Goal: Task Accomplishment & Management: Manage account settings

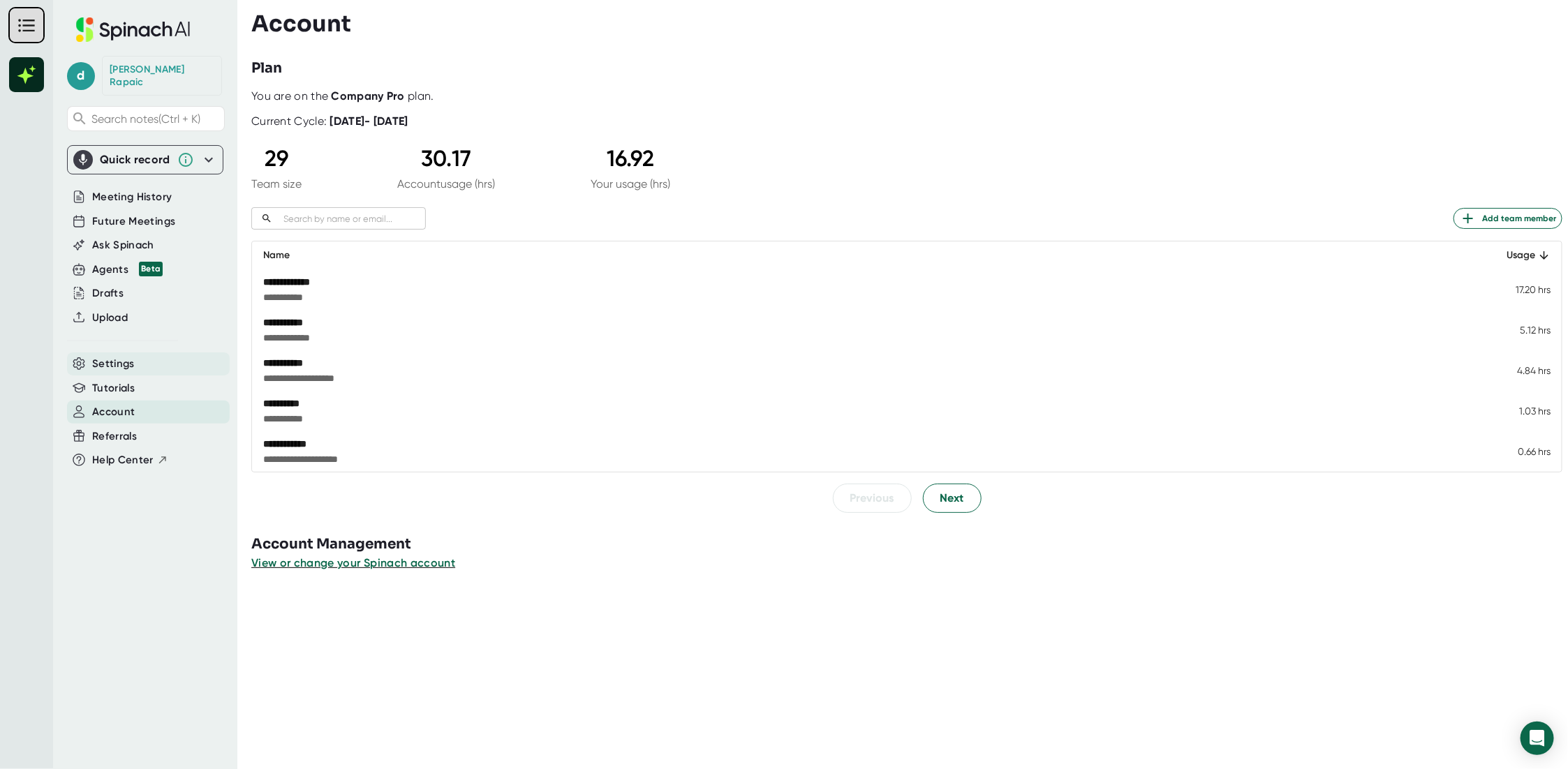
click at [111, 356] on span "Settings" at bounding box center [113, 363] width 43 height 16
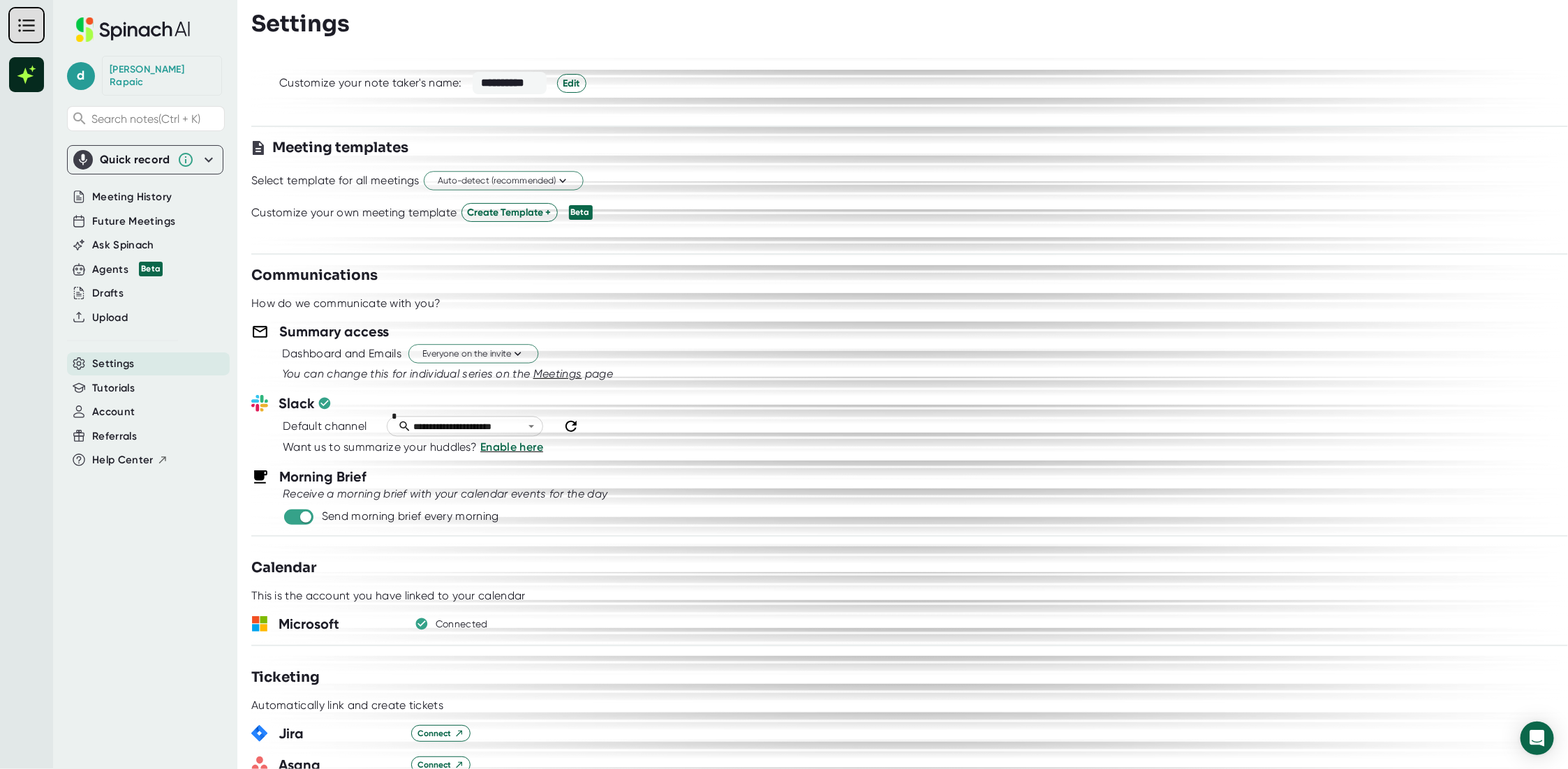
scroll to position [349, 0]
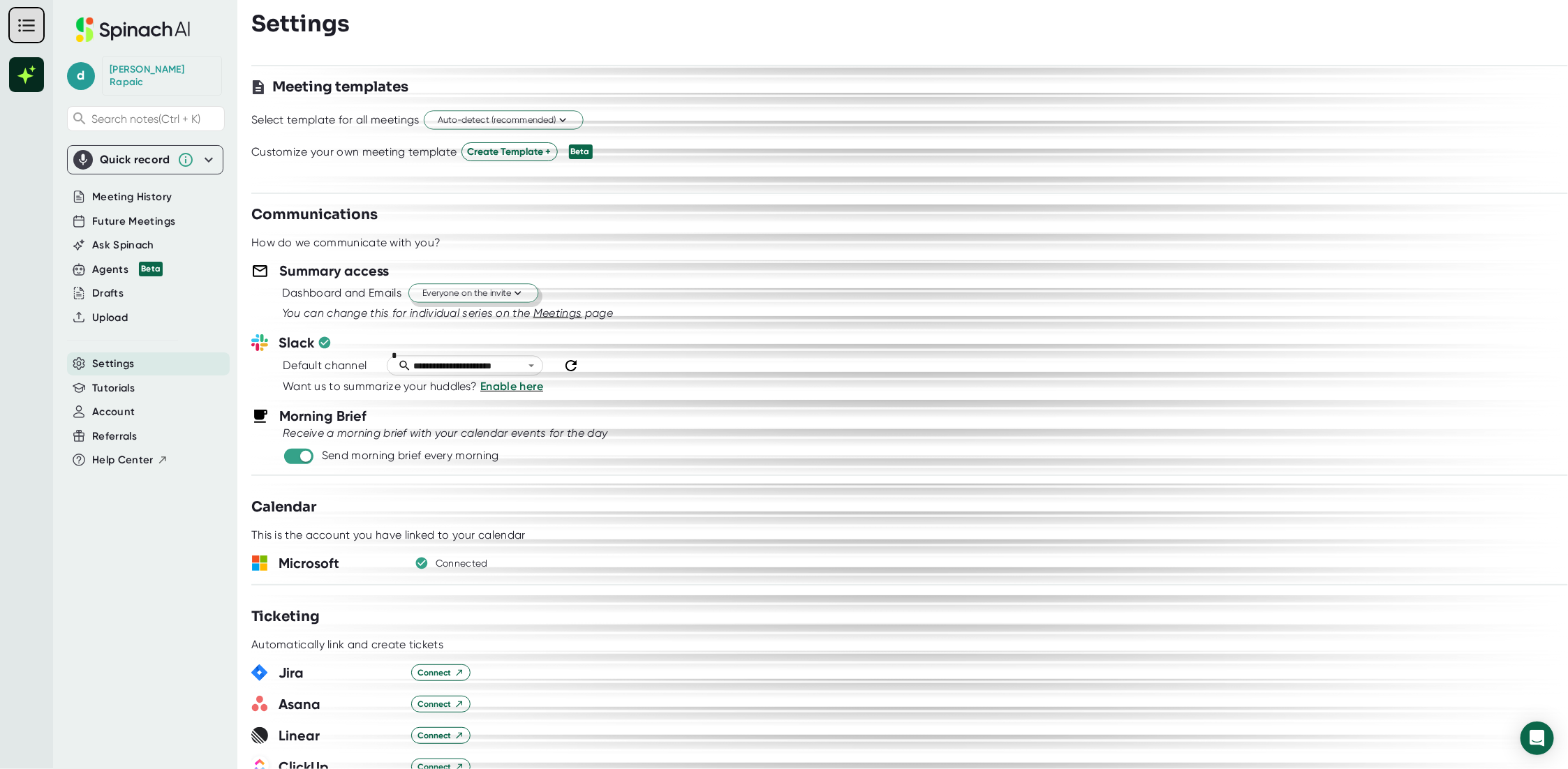
click at [472, 298] on span "Everyone on the invite" at bounding box center [473, 293] width 102 height 13
click at [472, 298] on div at bounding box center [784, 384] width 1568 height 769
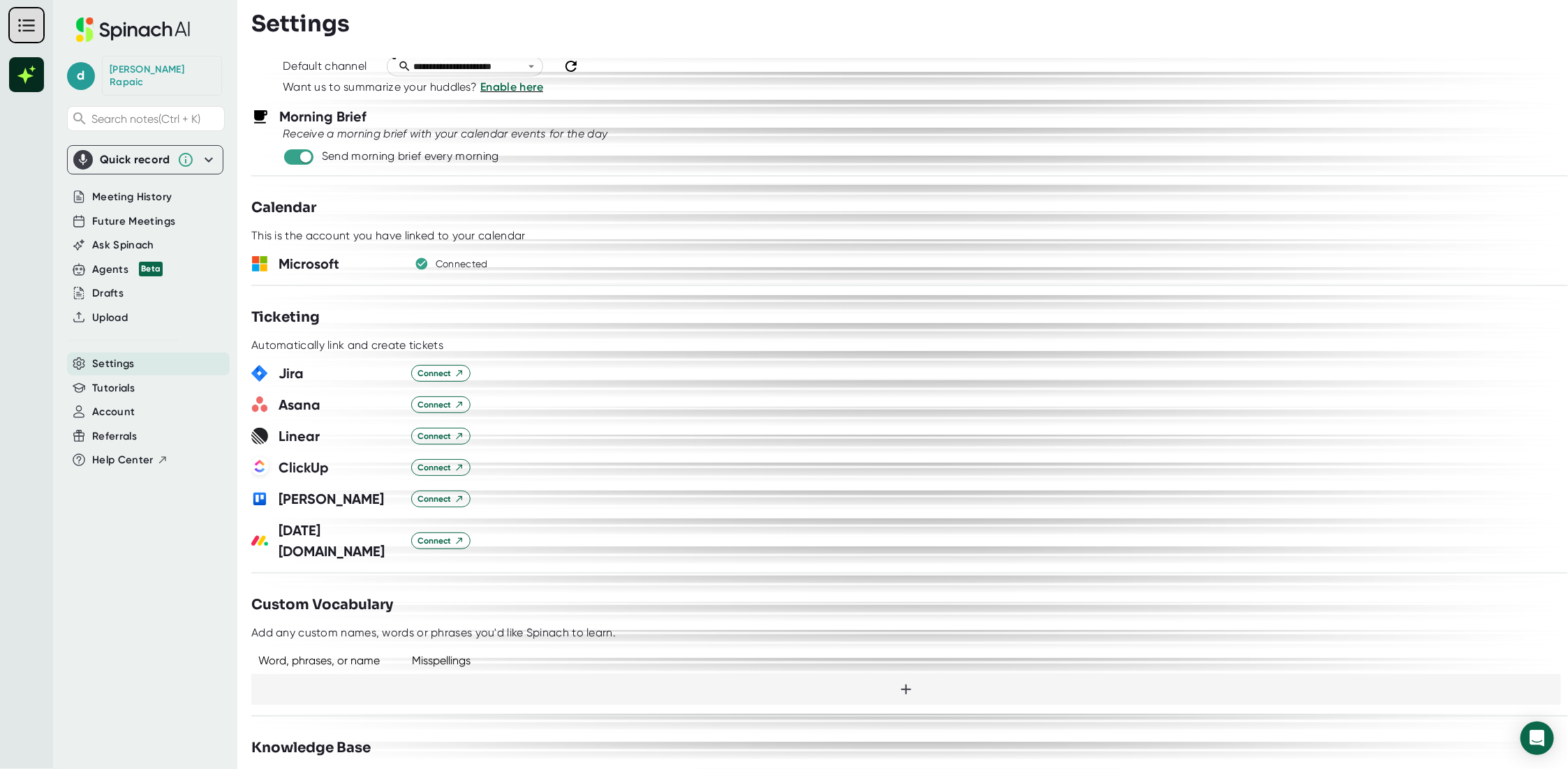
scroll to position [568, 0]
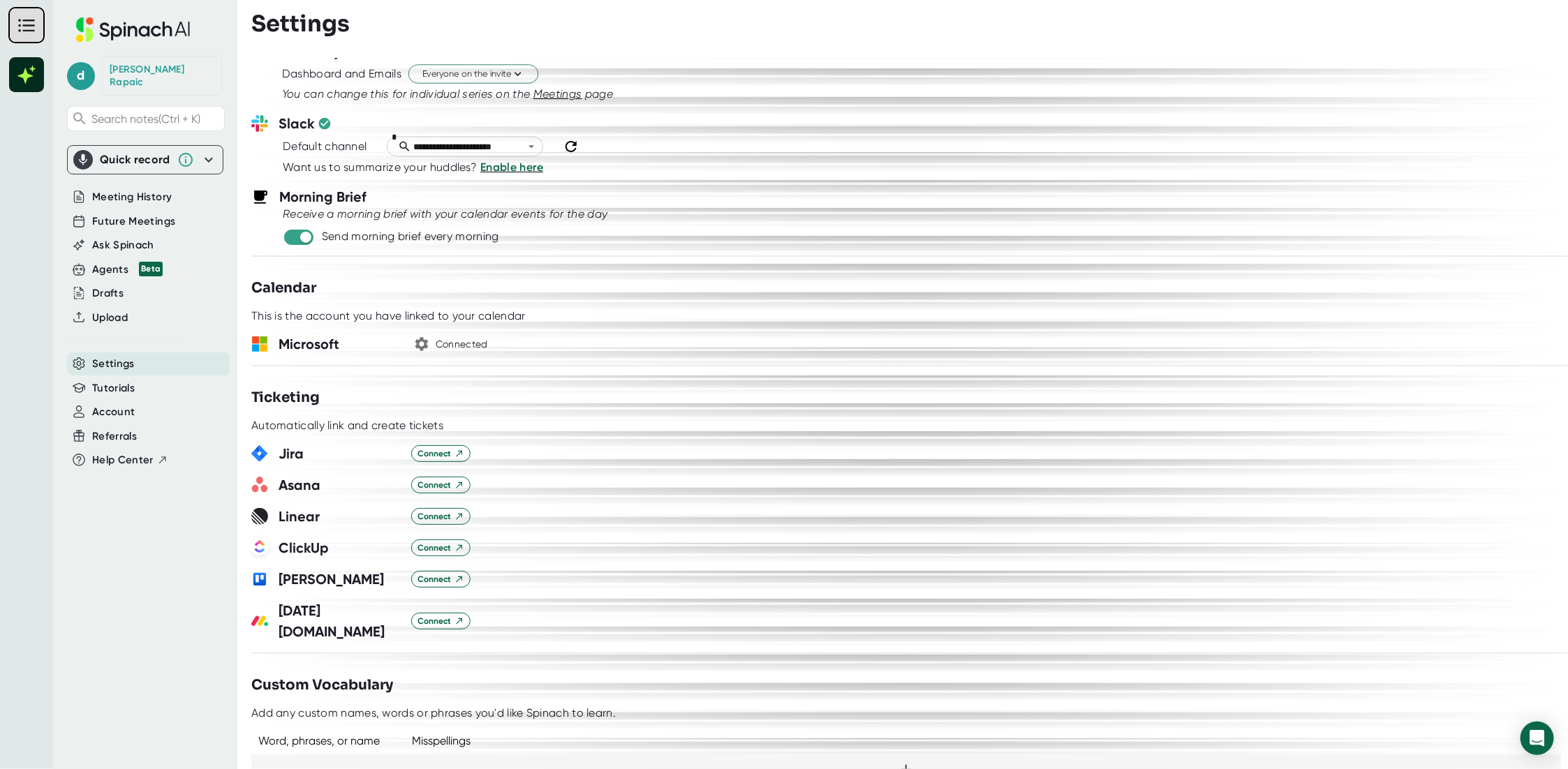
click at [423, 344] on icon "button" at bounding box center [421, 344] width 13 height 13
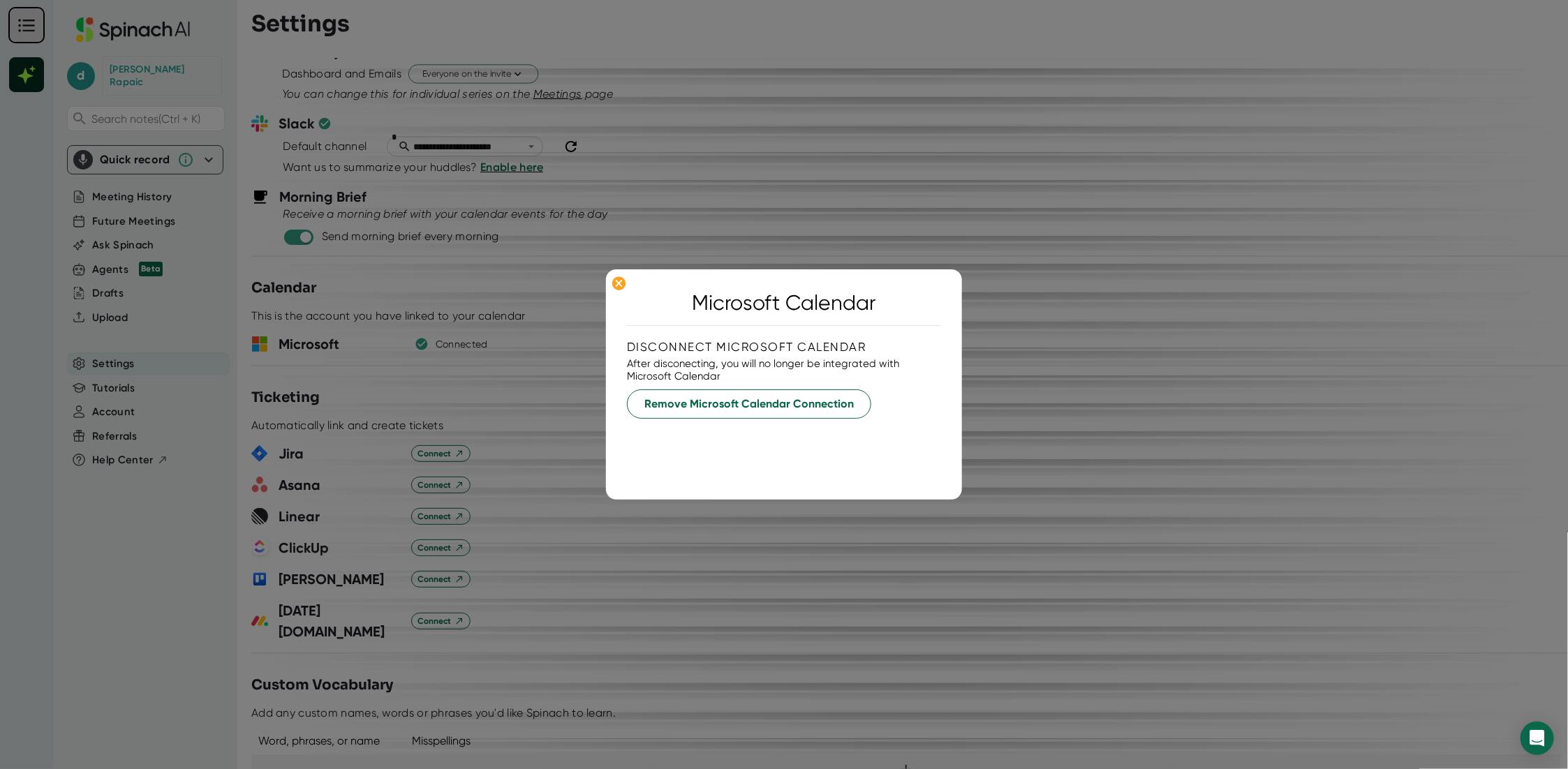
click at [523, 349] on div at bounding box center [784, 384] width 1568 height 769
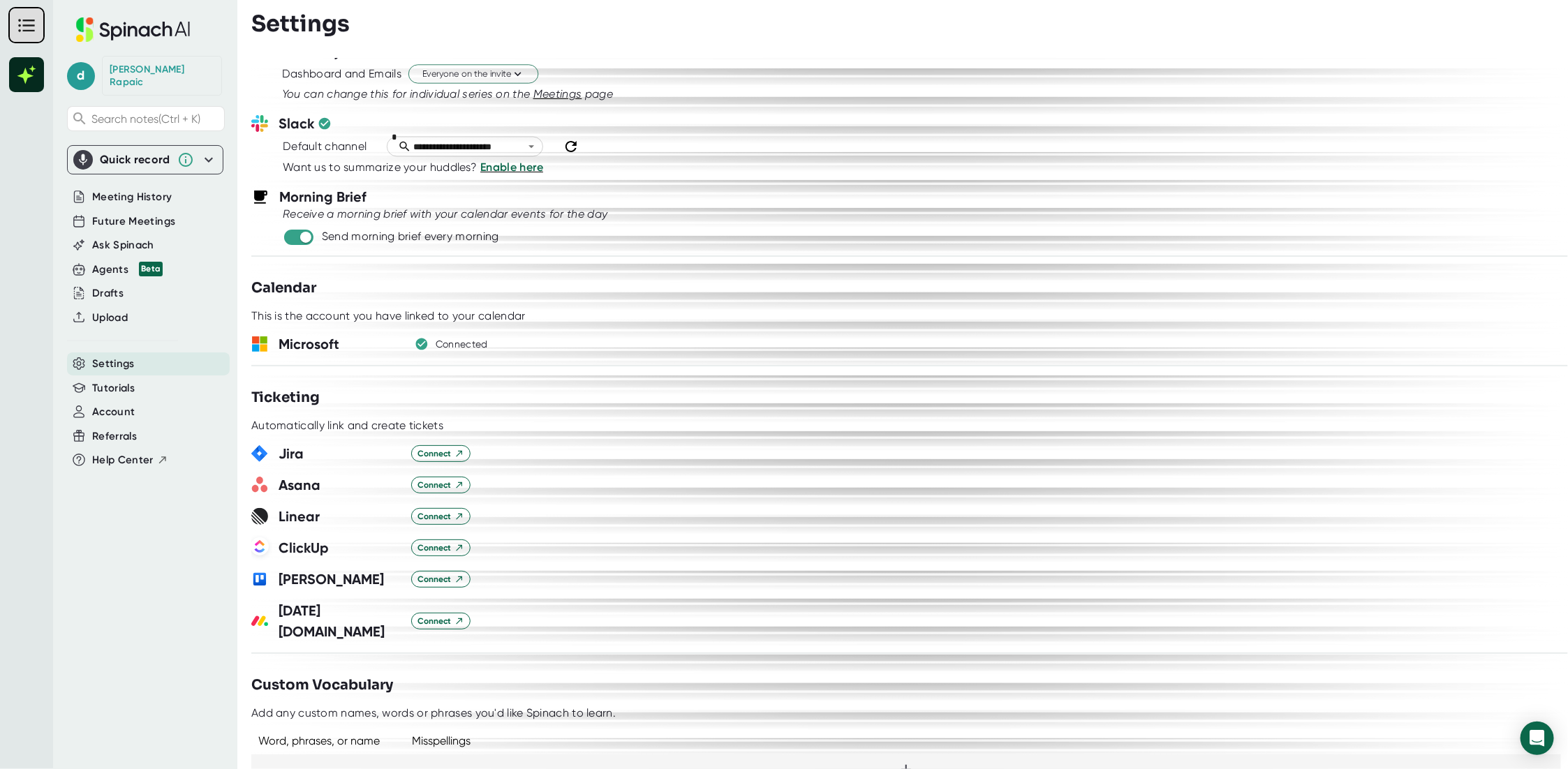
scroll to position [498, 0]
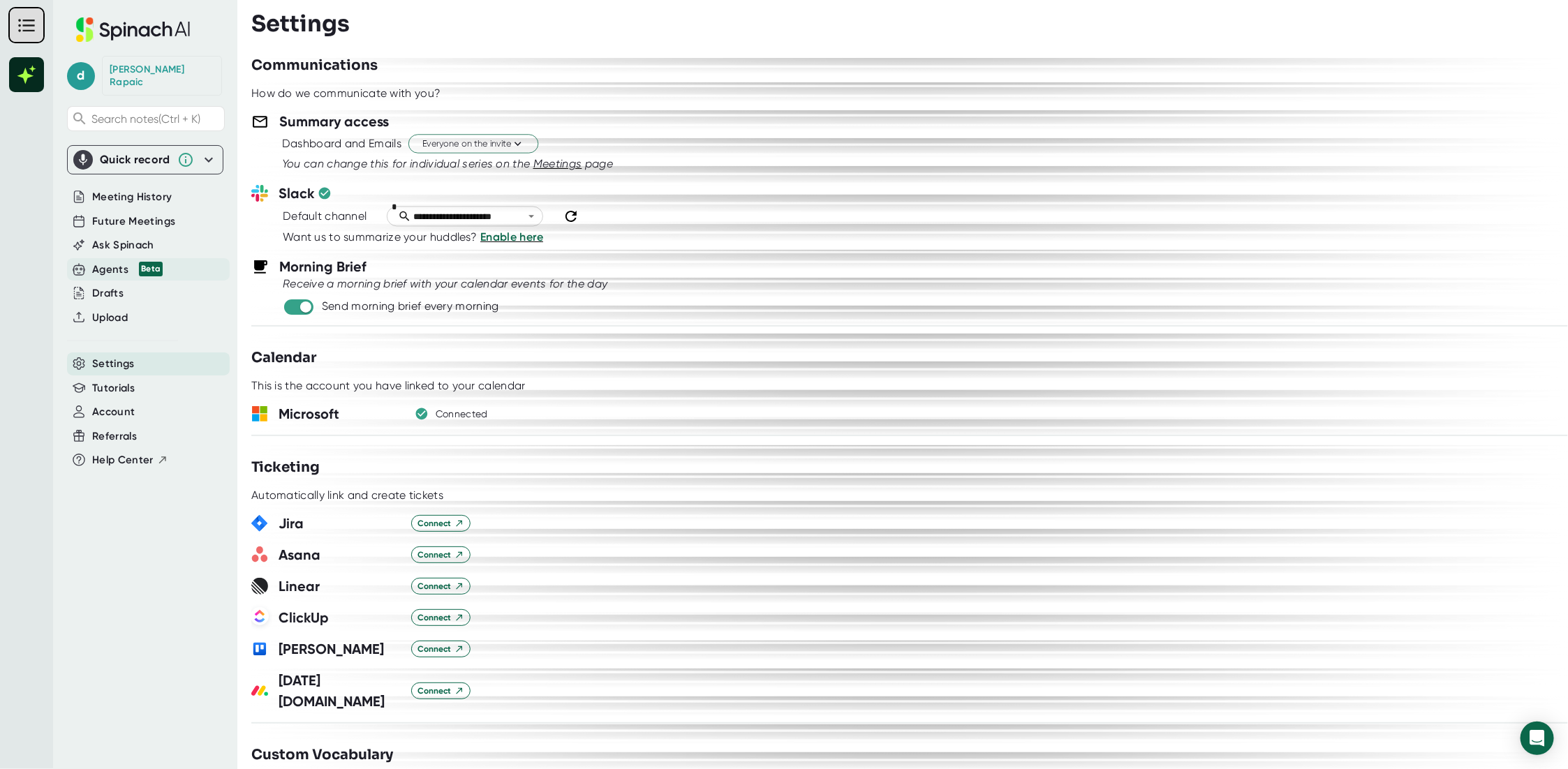
click at [104, 262] on div "Agents Beta" at bounding box center [127, 270] width 70 height 16
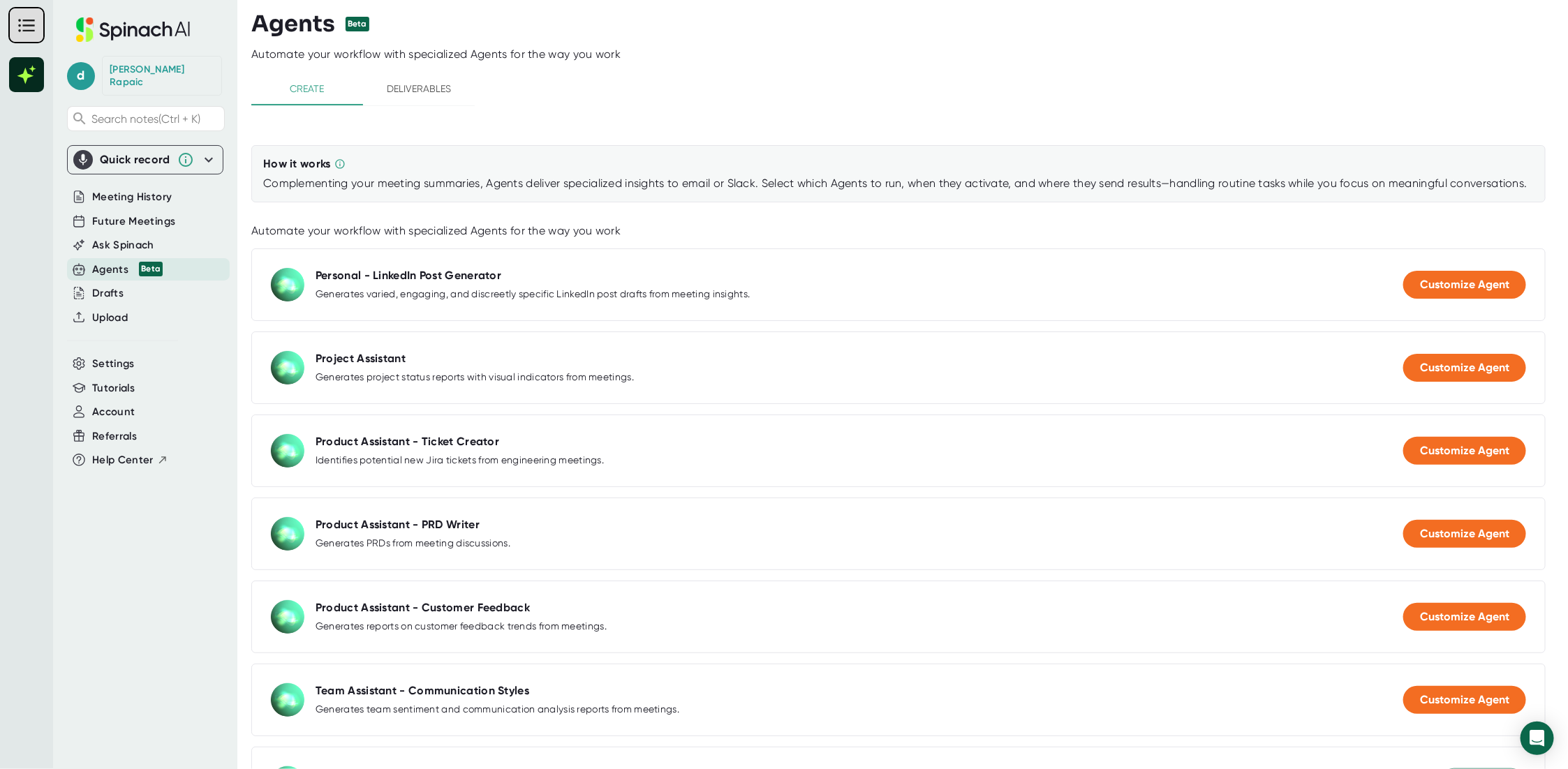
click at [212, 158] on icon at bounding box center [209, 160] width 9 height 5
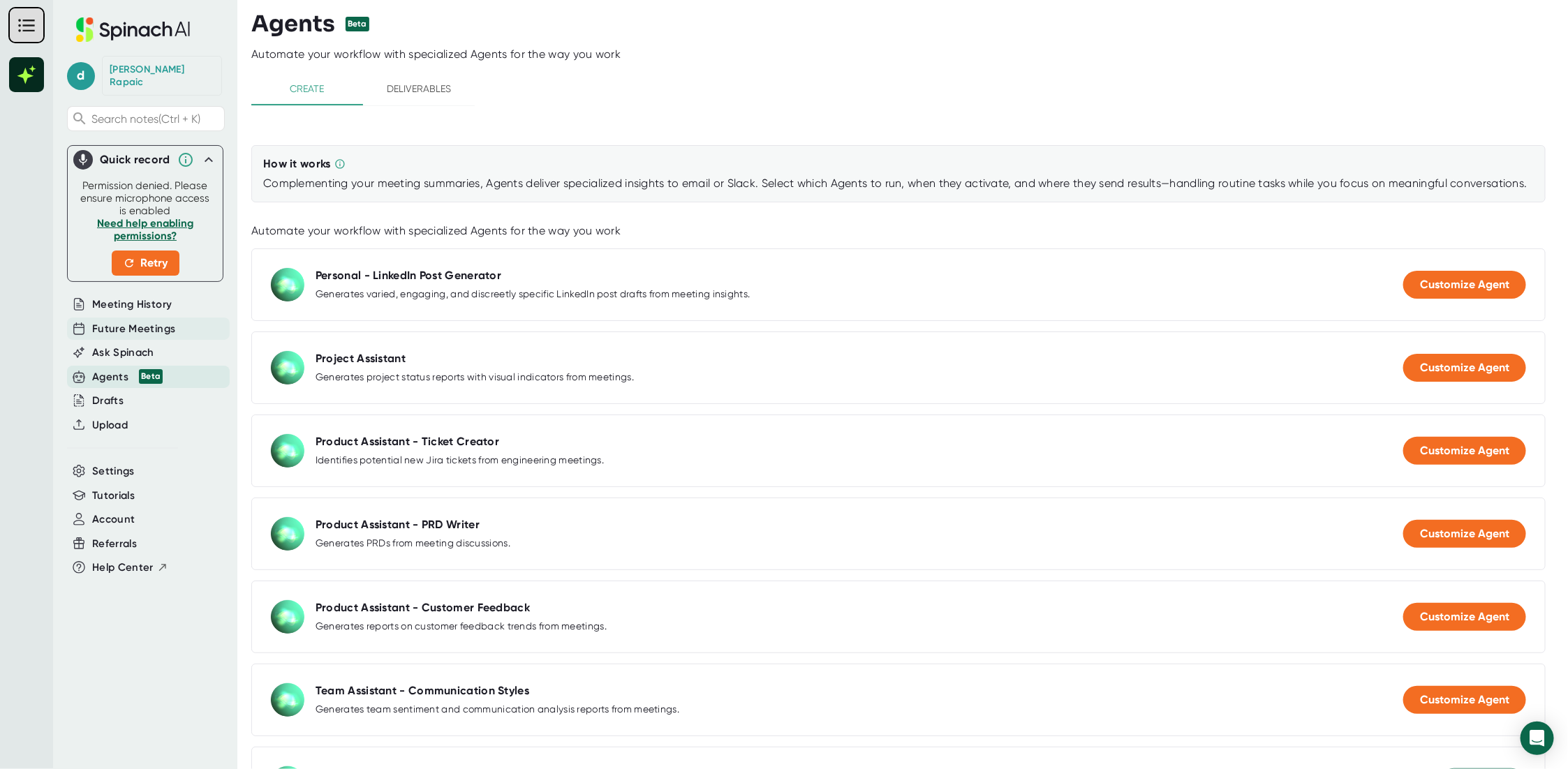
click at [111, 321] on span "Future Meetings" at bounding box center [133, 328] width 83 height 16
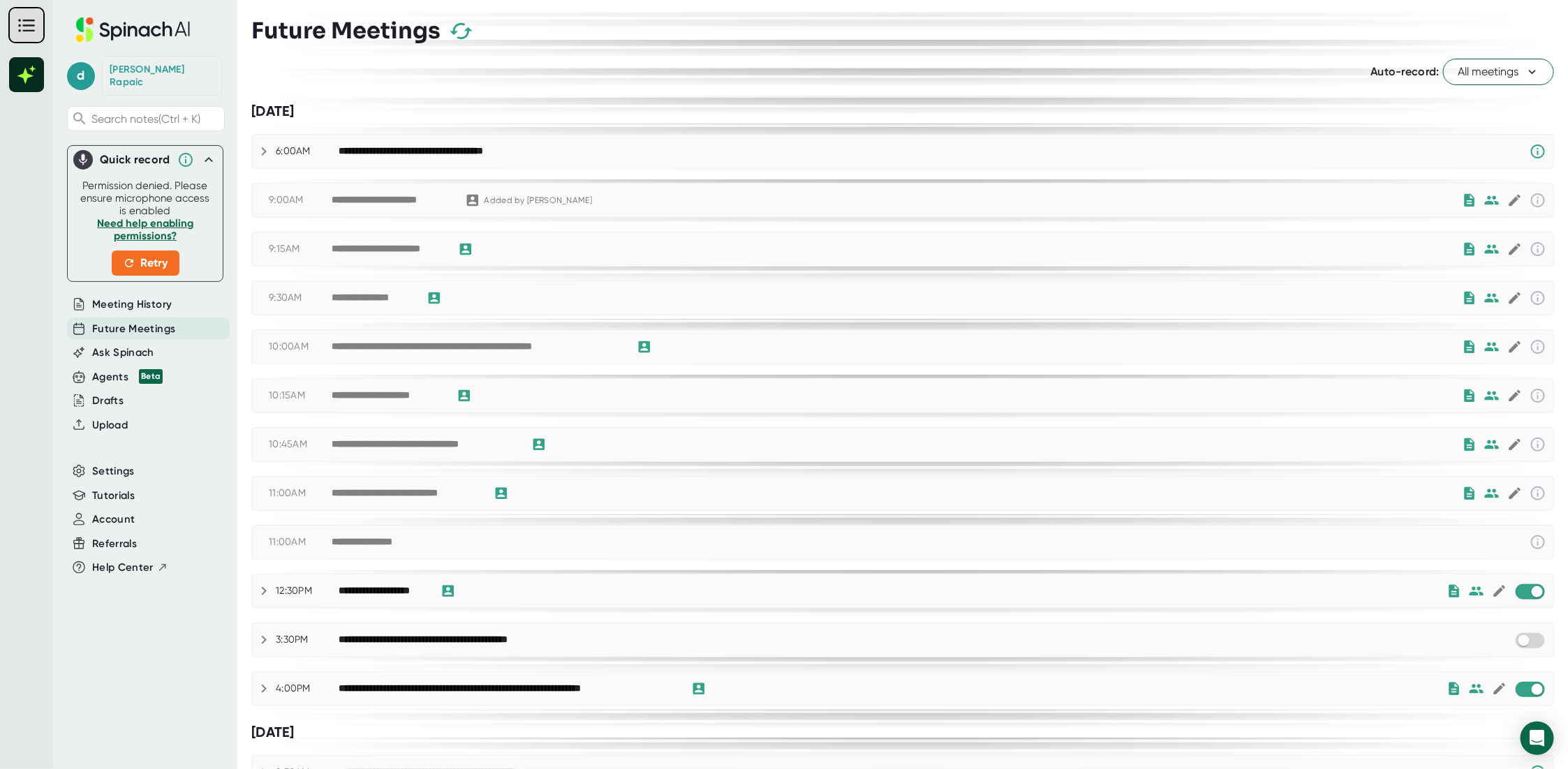
click at [1512, 70] on span "All meetings" at bounding box center [1498, 72] width 82 height 17
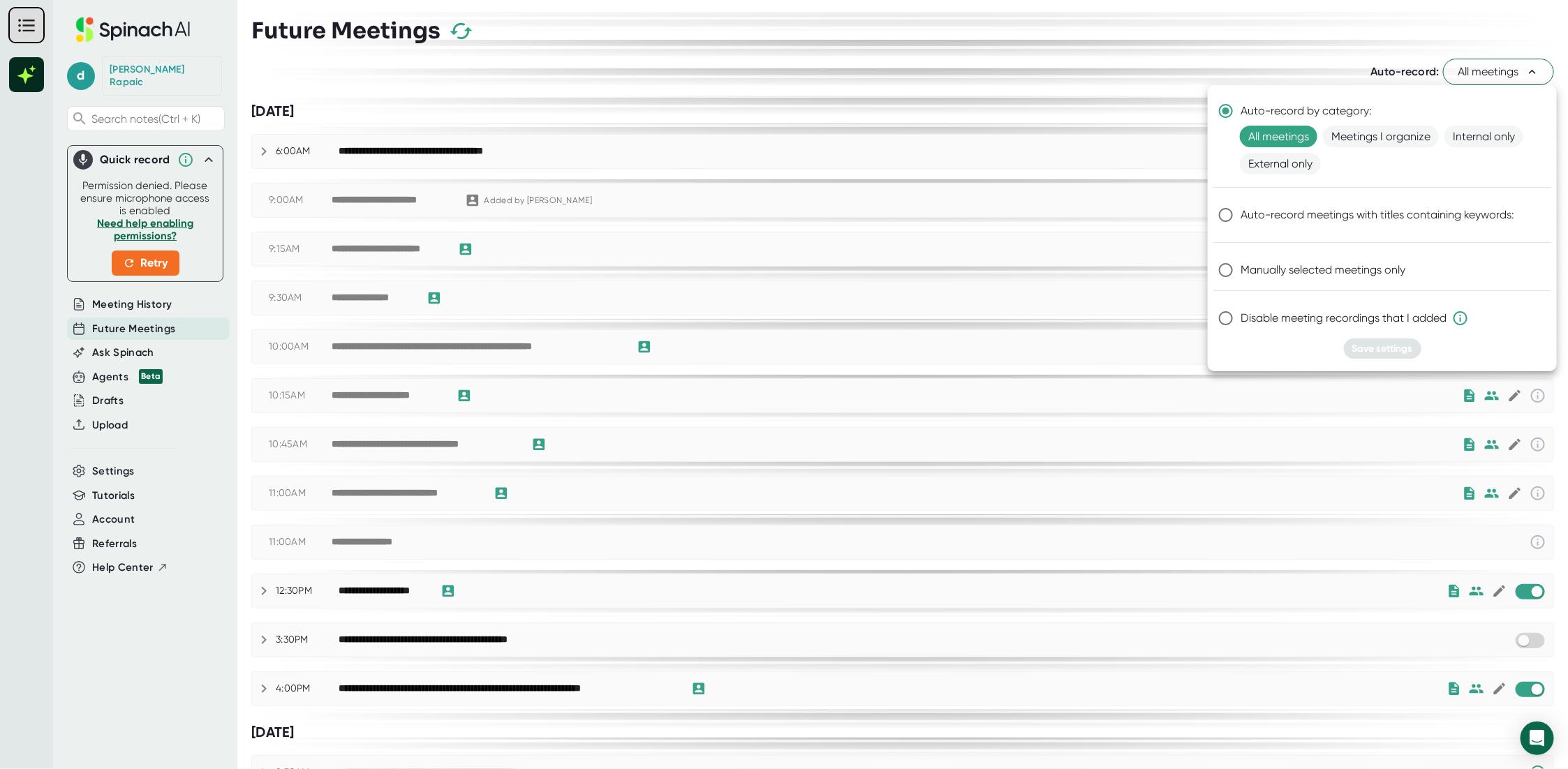
click at [1304, 271] on span "Manually selected meetings only" at bounding box center [1322, 271] width 165 height 17
click at [1240, 271] on input "Manually selected meetings only" at bounding box center [1225, 270] width 29 height 29
radio input "true"
click at [1382, 342] on span "Save settings" at bounding box center [1382, 348] width 61 height 12
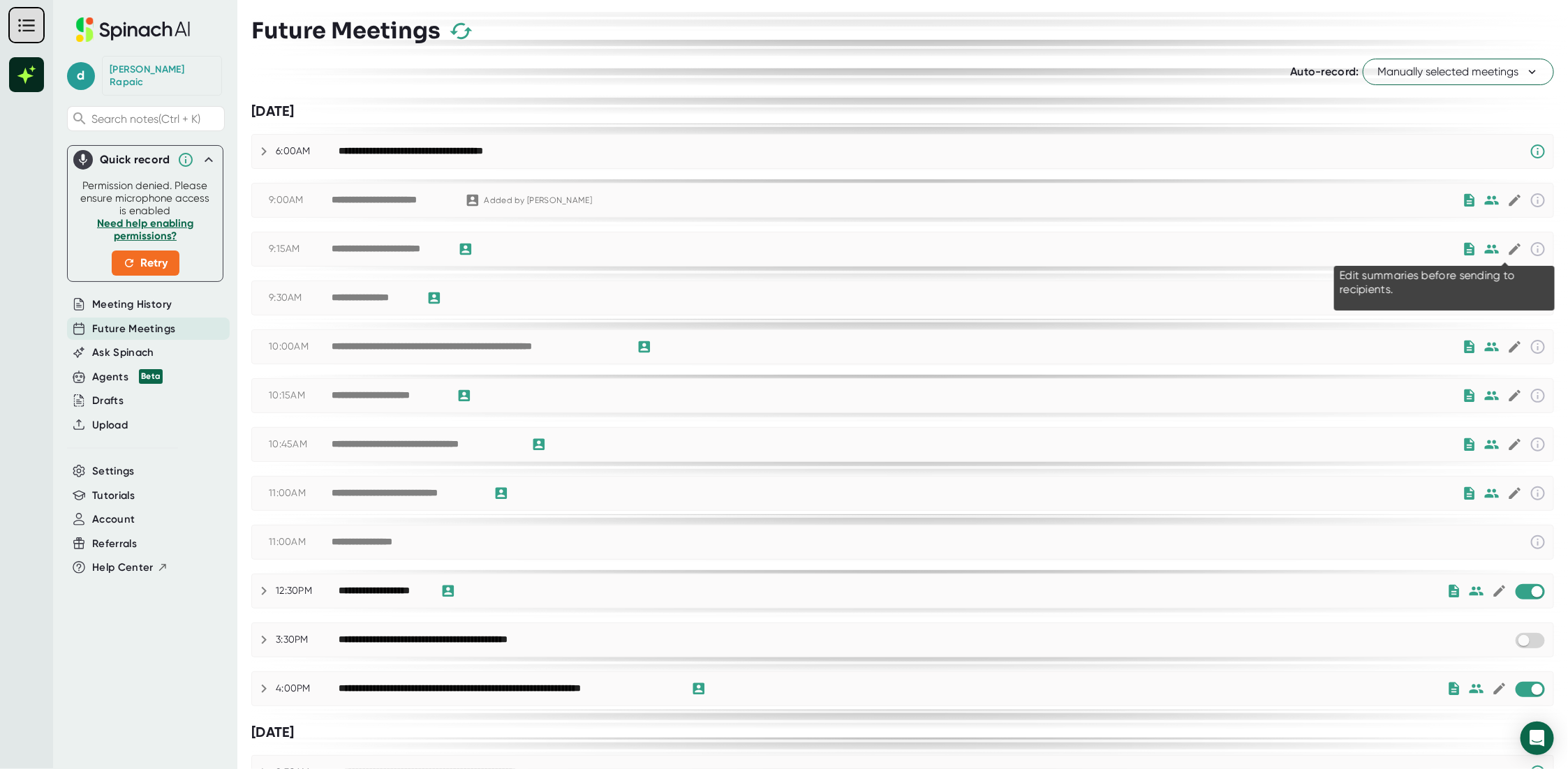
click at [1508, 247] on icon at bounding box center [1514, 249] width 12 height 12
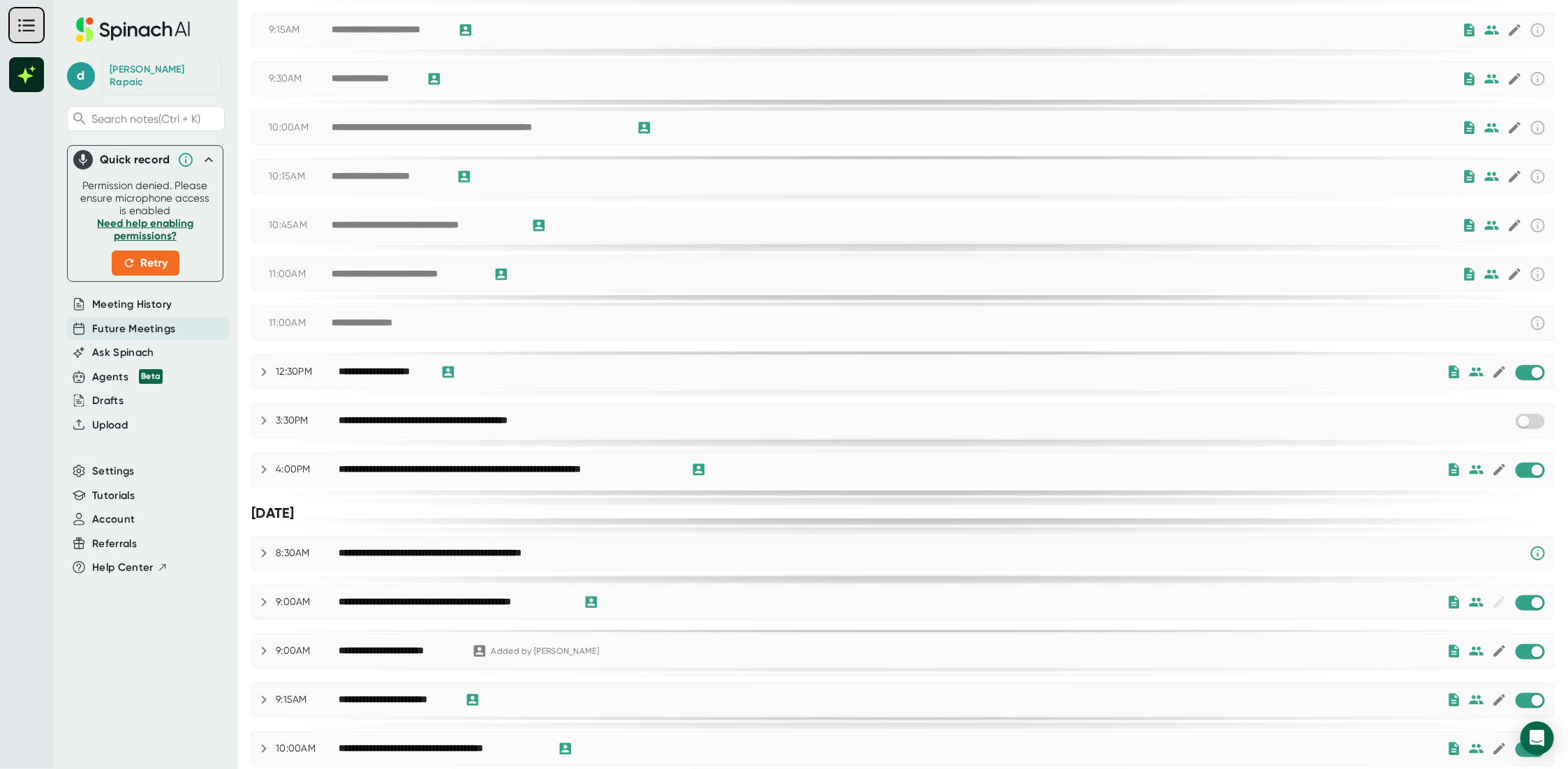
scroll to position [209, 0]
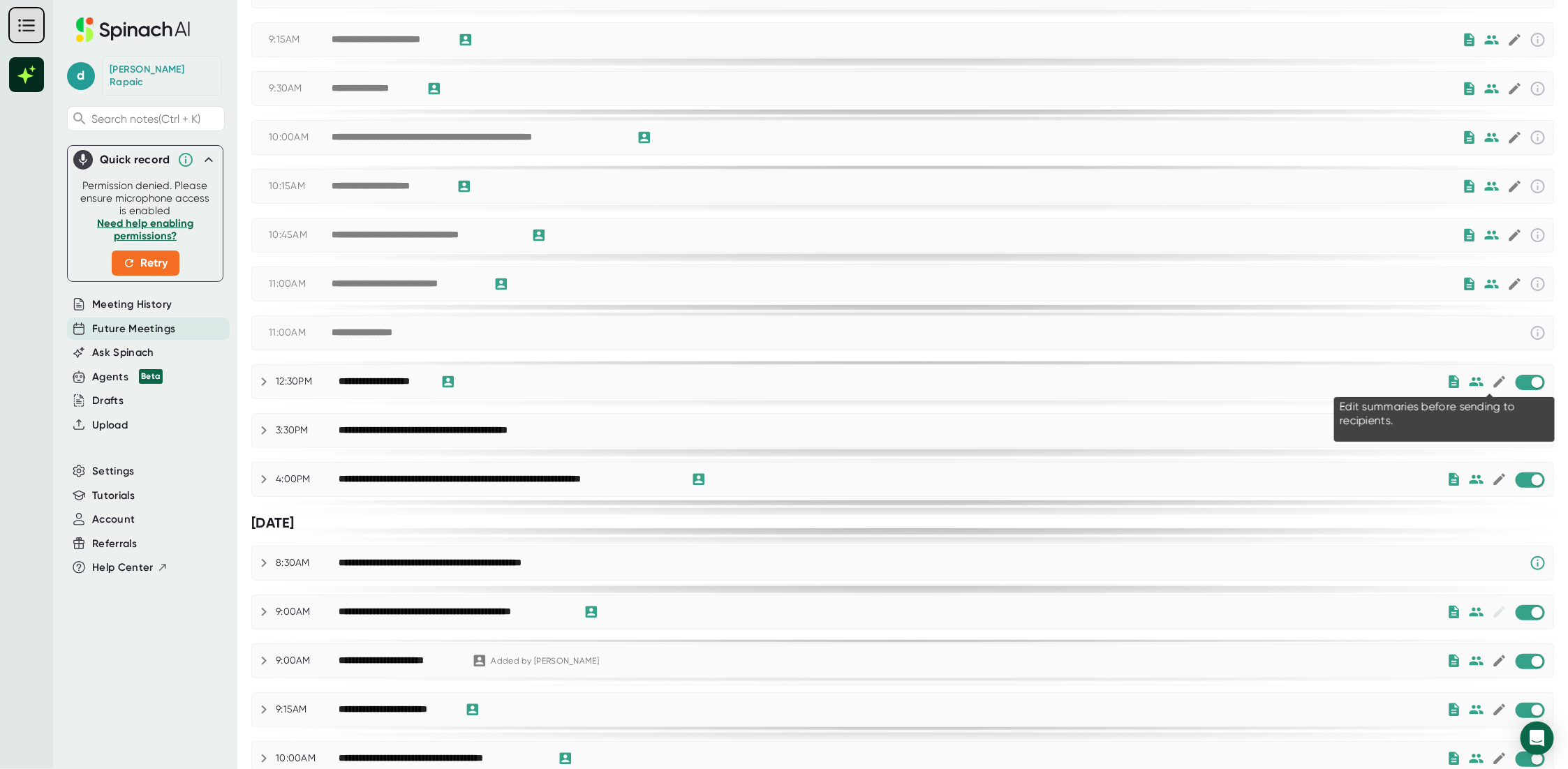
click at [1491, 379] on icon at bounding box center [1499, 382] width 15 height 15
checkbox input "true"
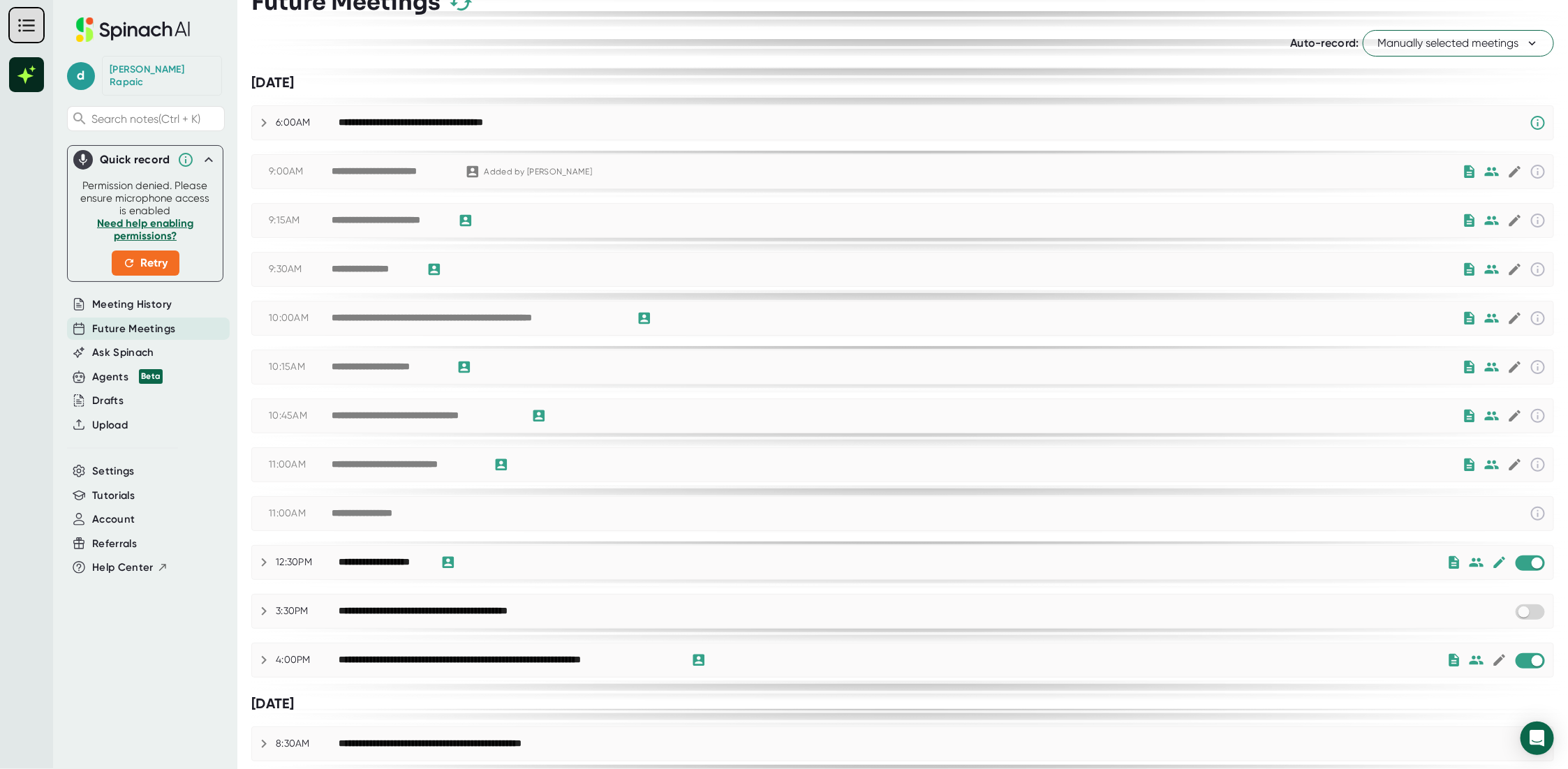
scroll to position [0, 0]
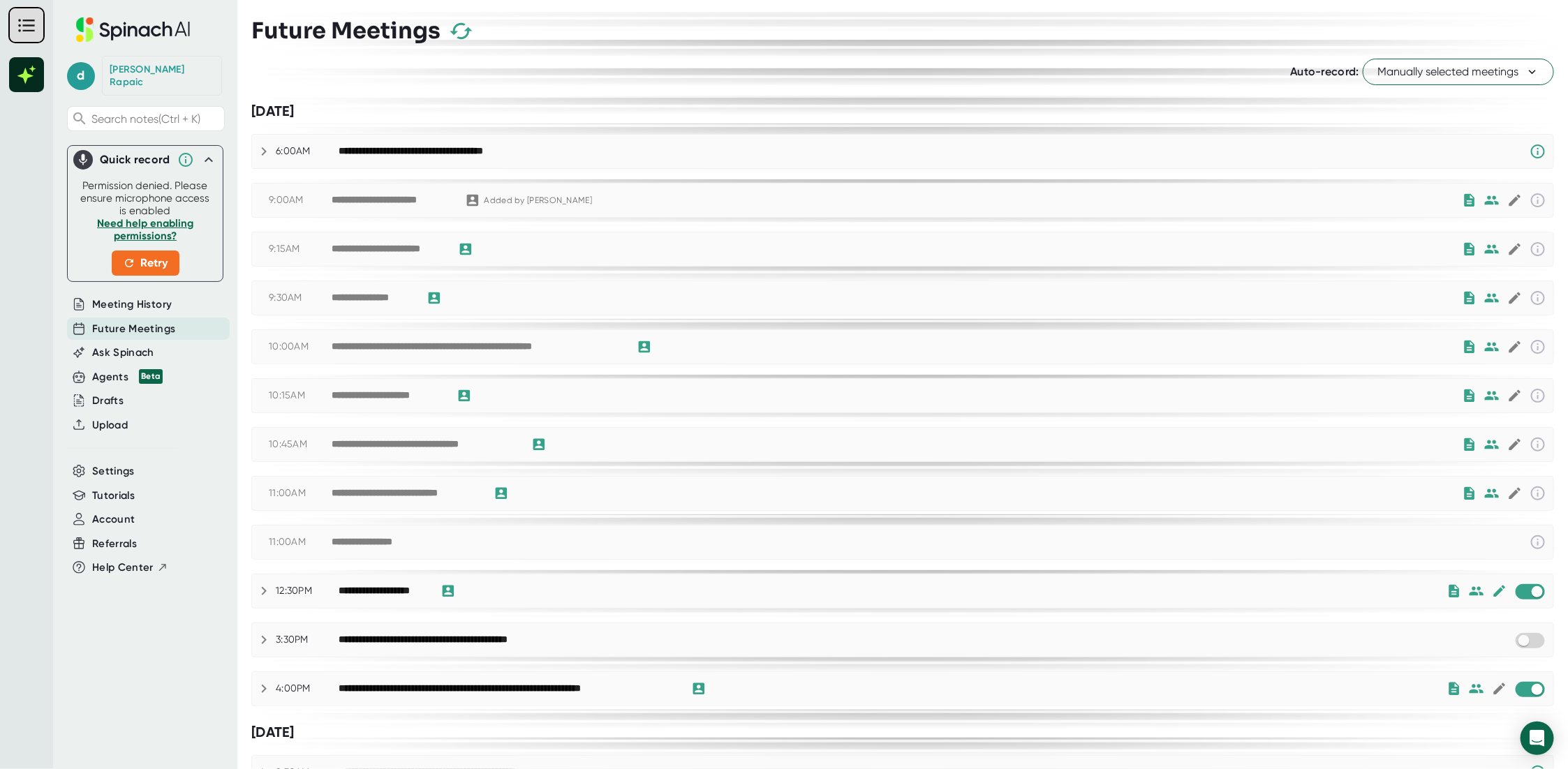
click at [461, 22] on icon "button" at bounding box center [462, 31] width 25 height 25
click at [204, 151] on icon at bounding box center [209, 160] width 17 height 17
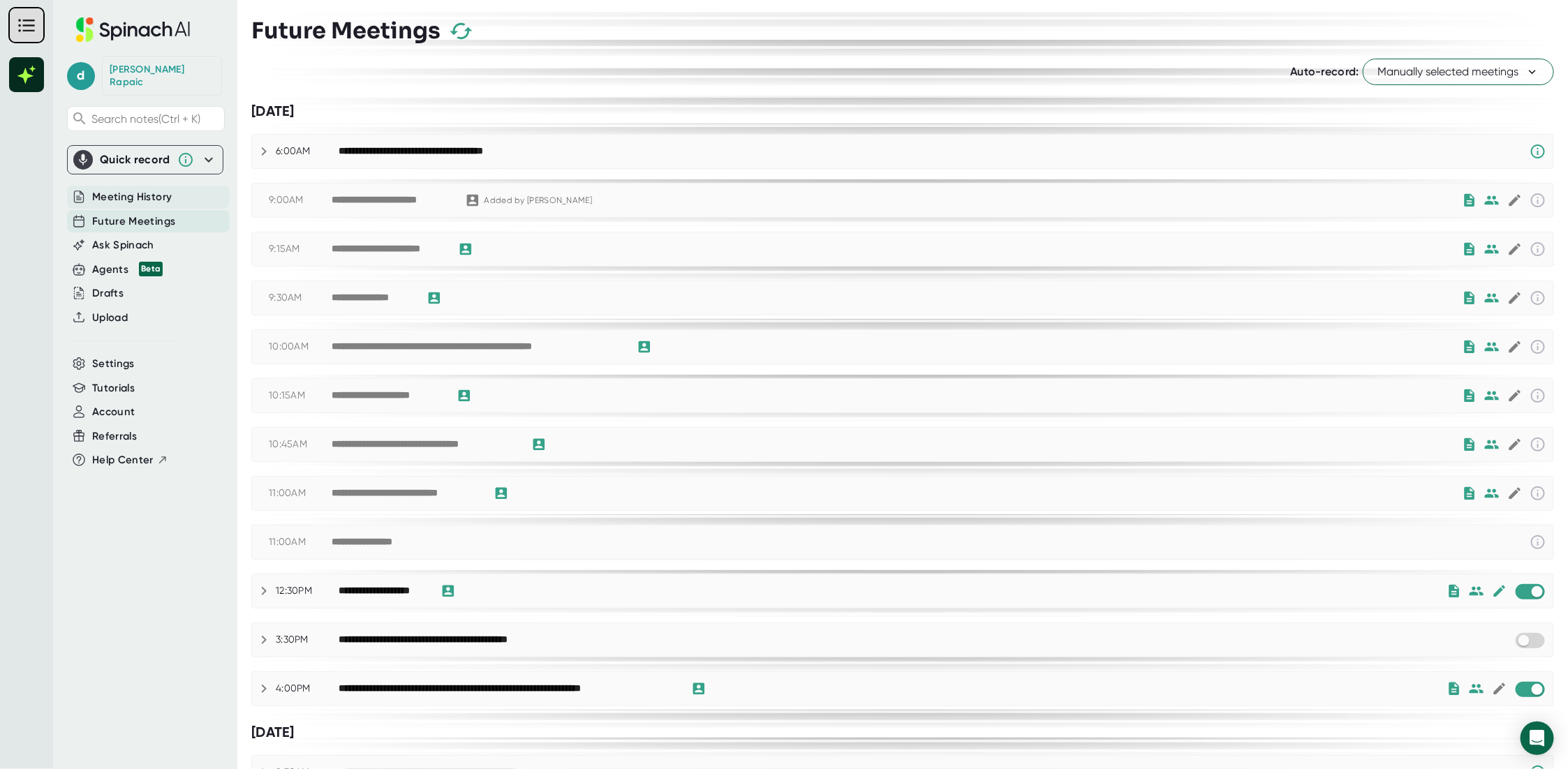
click at [135, 189] on span "Meeting History" at bounding box center [131, 197] width 80 height 16
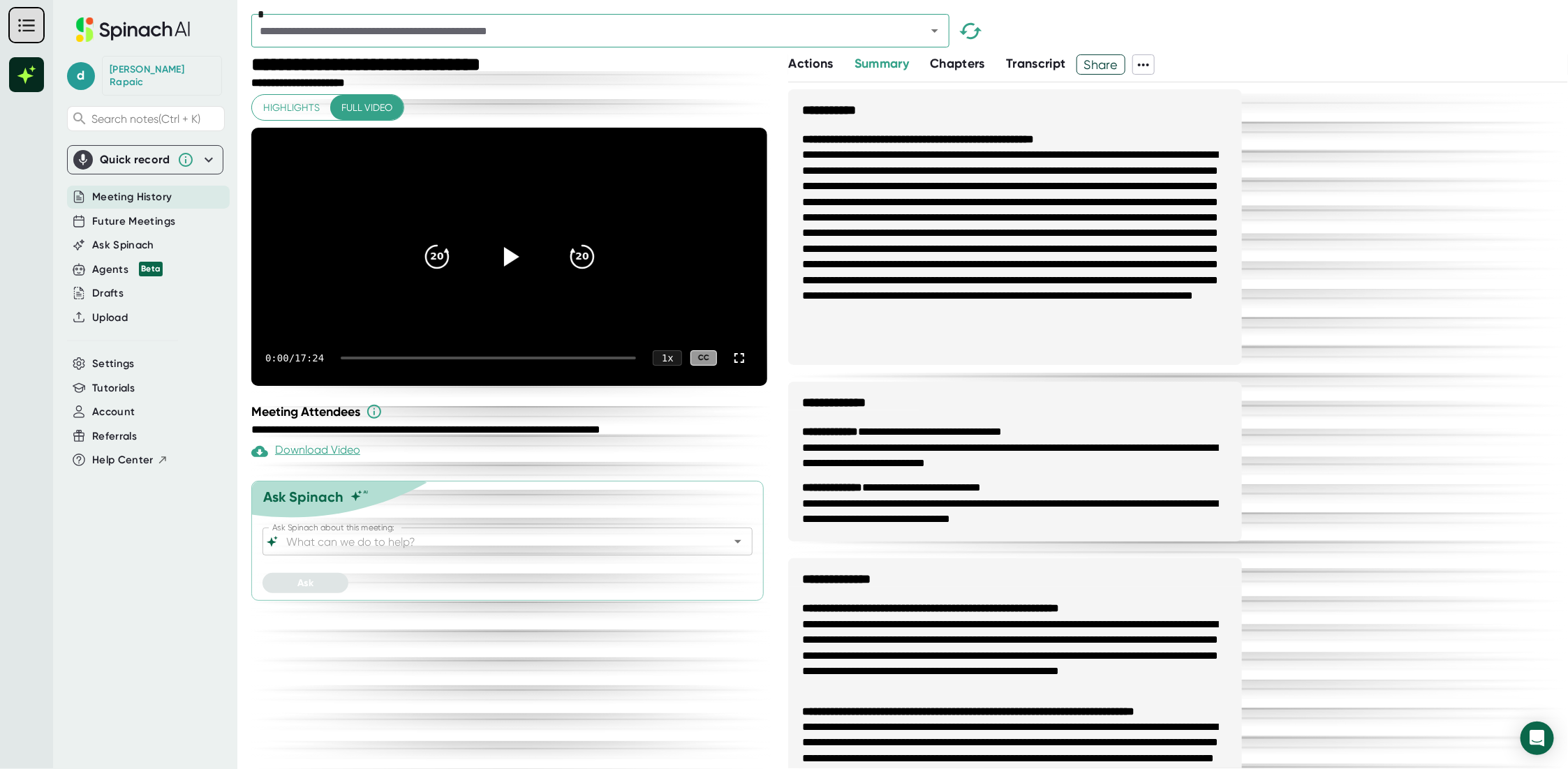
click at [1150, 66] on icon at bounding box center [1144, 65] width 17 height 17
click at [1186, 182] on div "Delete Meeting Data" at bounding box center [1203, 183] width 111 height 14
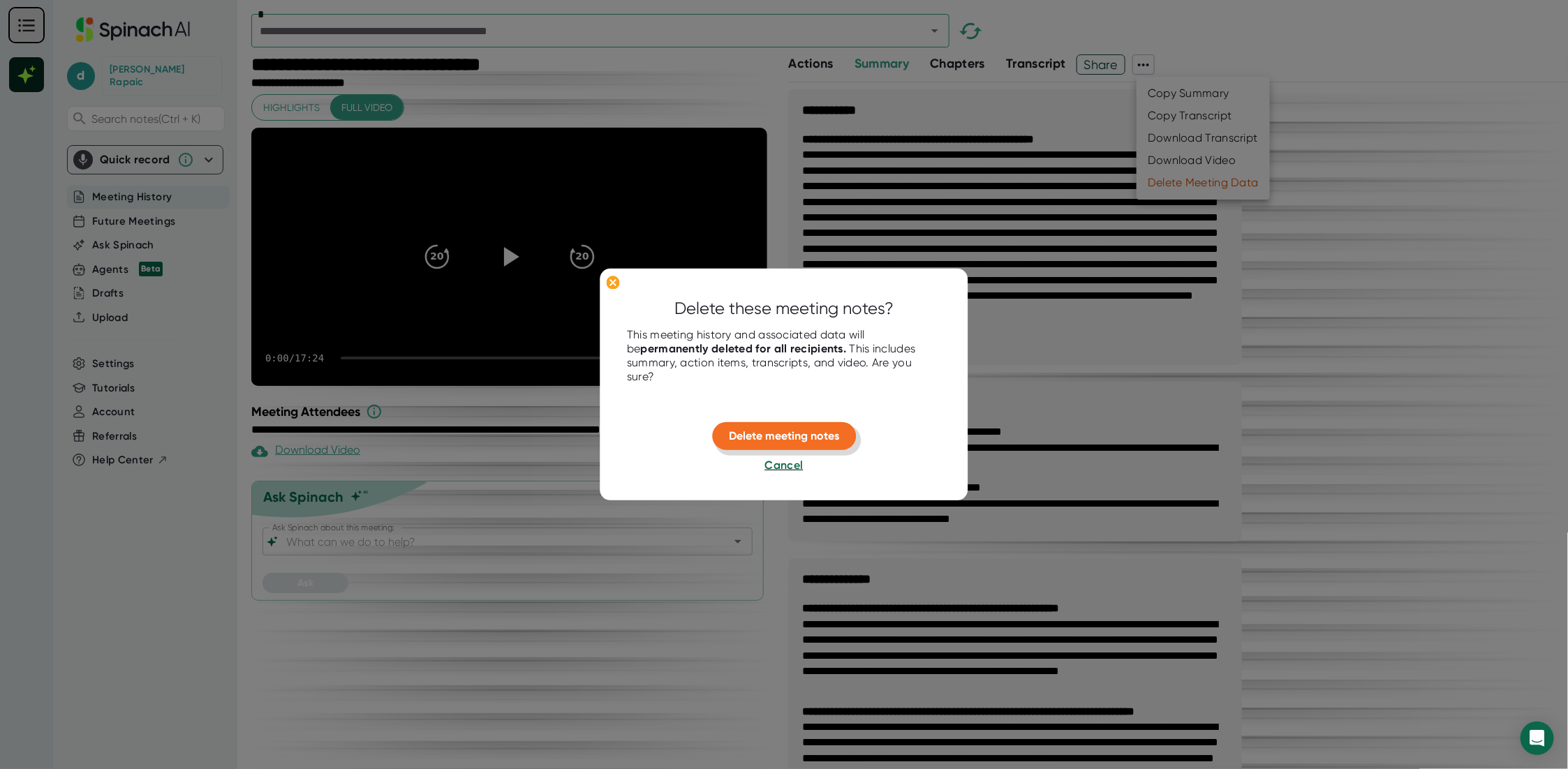
click at [762, 439] on span "Delete meeting notes" at bounding box center [784, 435] width 111 height 13
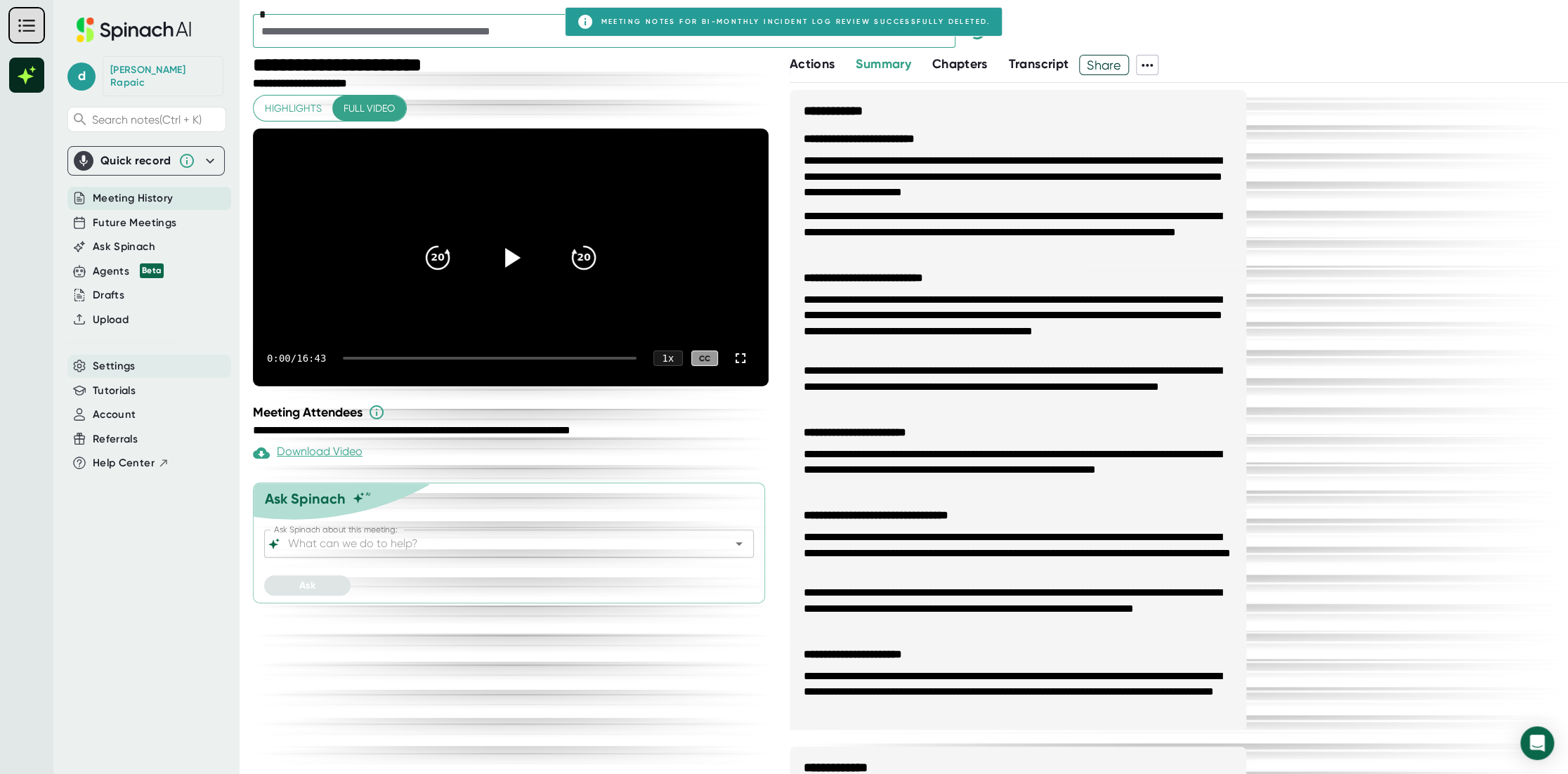
click at [118, 358] on span "Settings" at bounding box center [114, 366] width 43 height 16
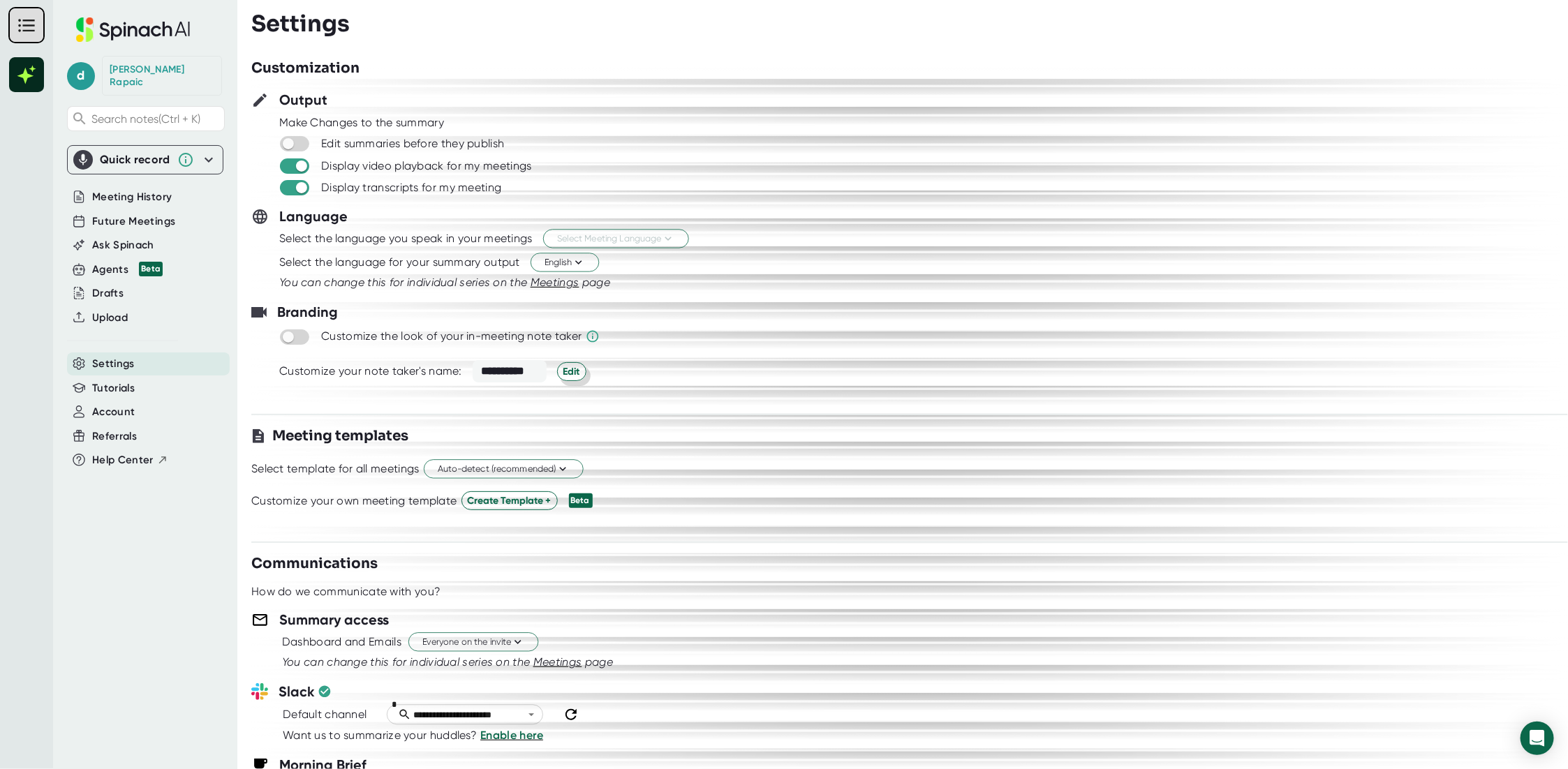
click at [578, 372] on button "Edit" at bounding box center [571, 372] width 29 height 19
click at [702, 369] on span "Cancel" at bounding box center [688, 369] width 32 height 15
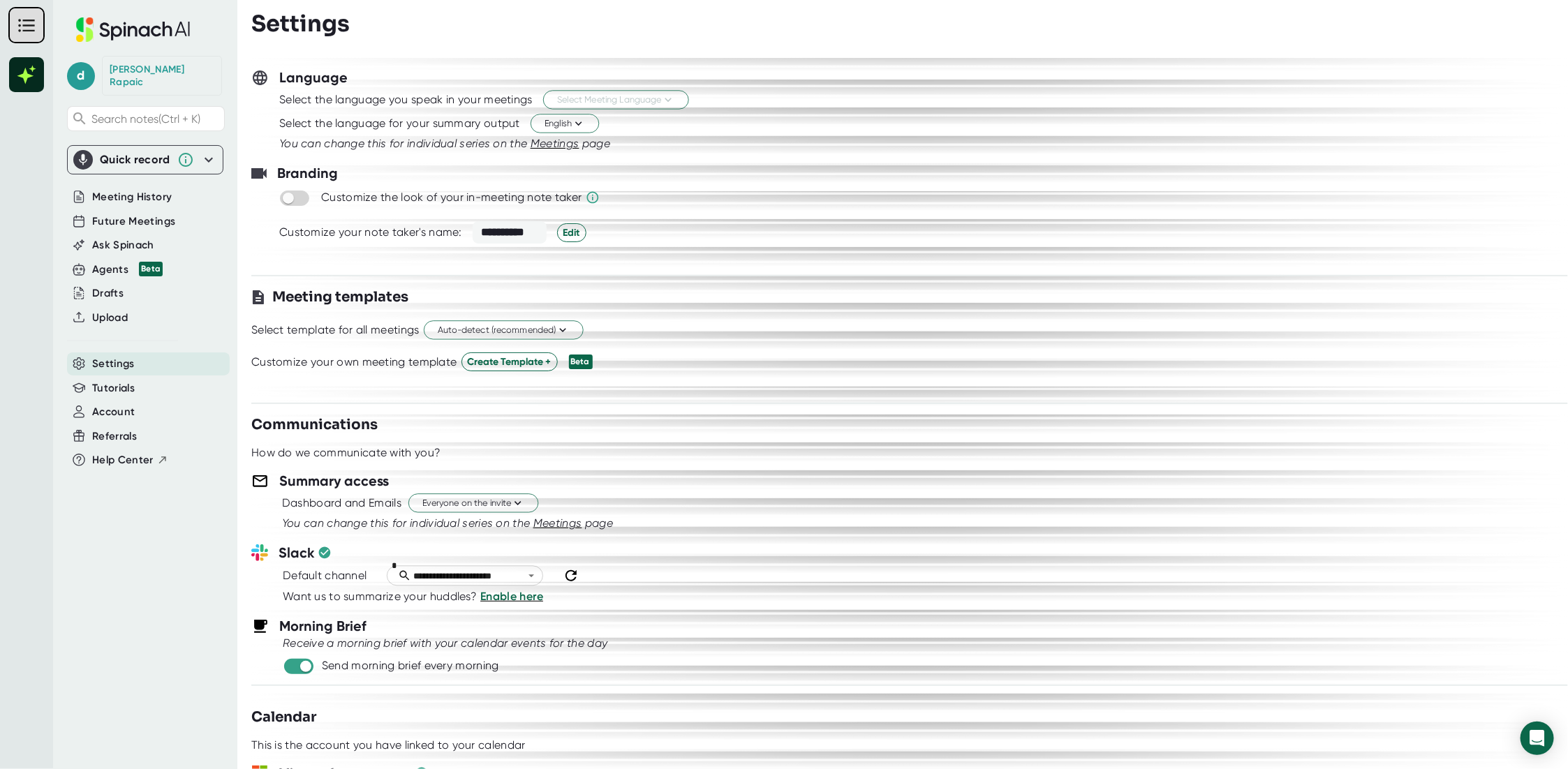
scroll to position [140, 0]
click at [544, 330] on span "Auto-detect (recommended)" at bounding box center [503, 329] width 132 height 13
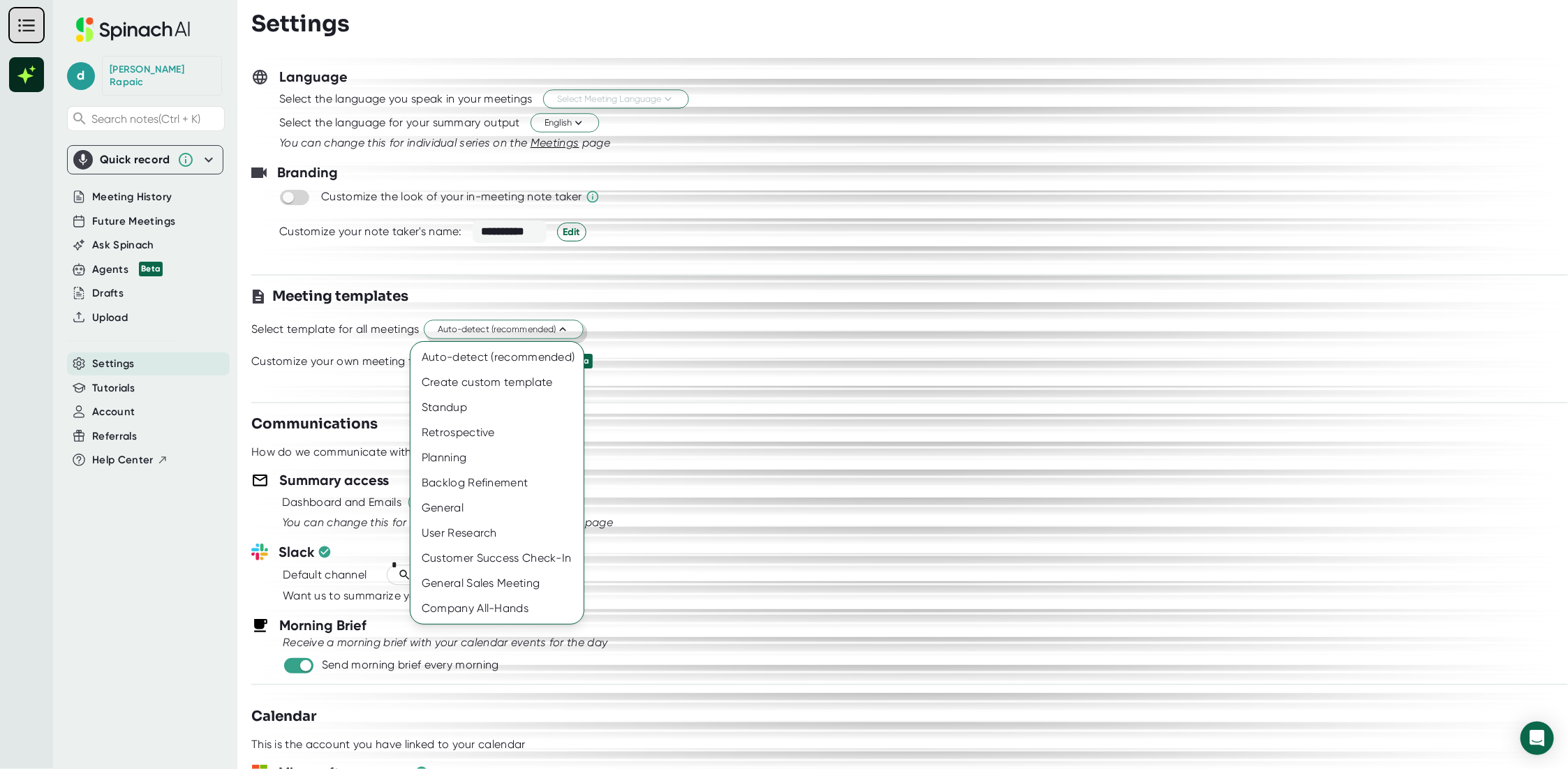
click at [544, 330] on div at bounding box center [784, 384] width 1568 height 769
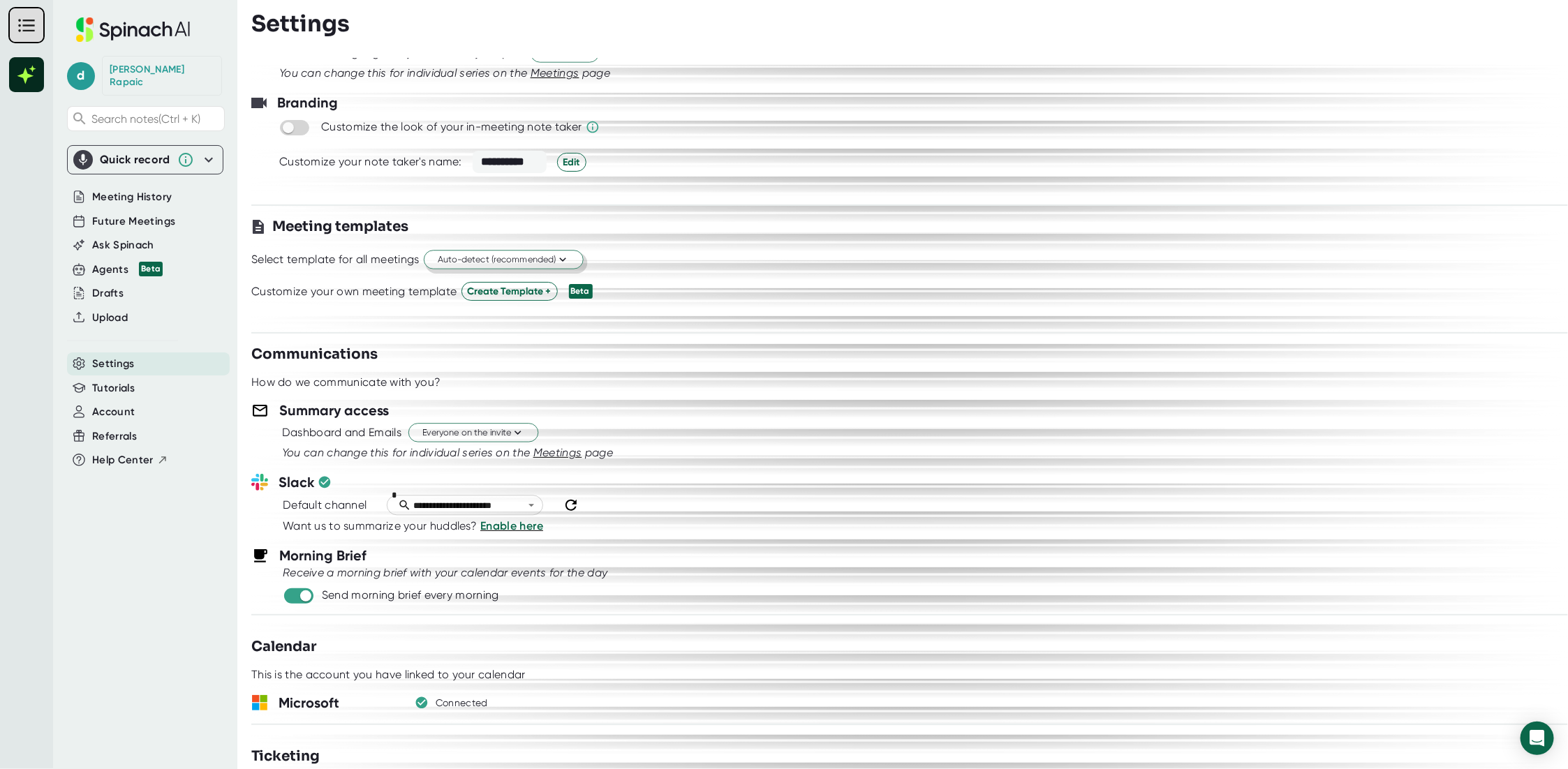
scroll to position [279, 0]
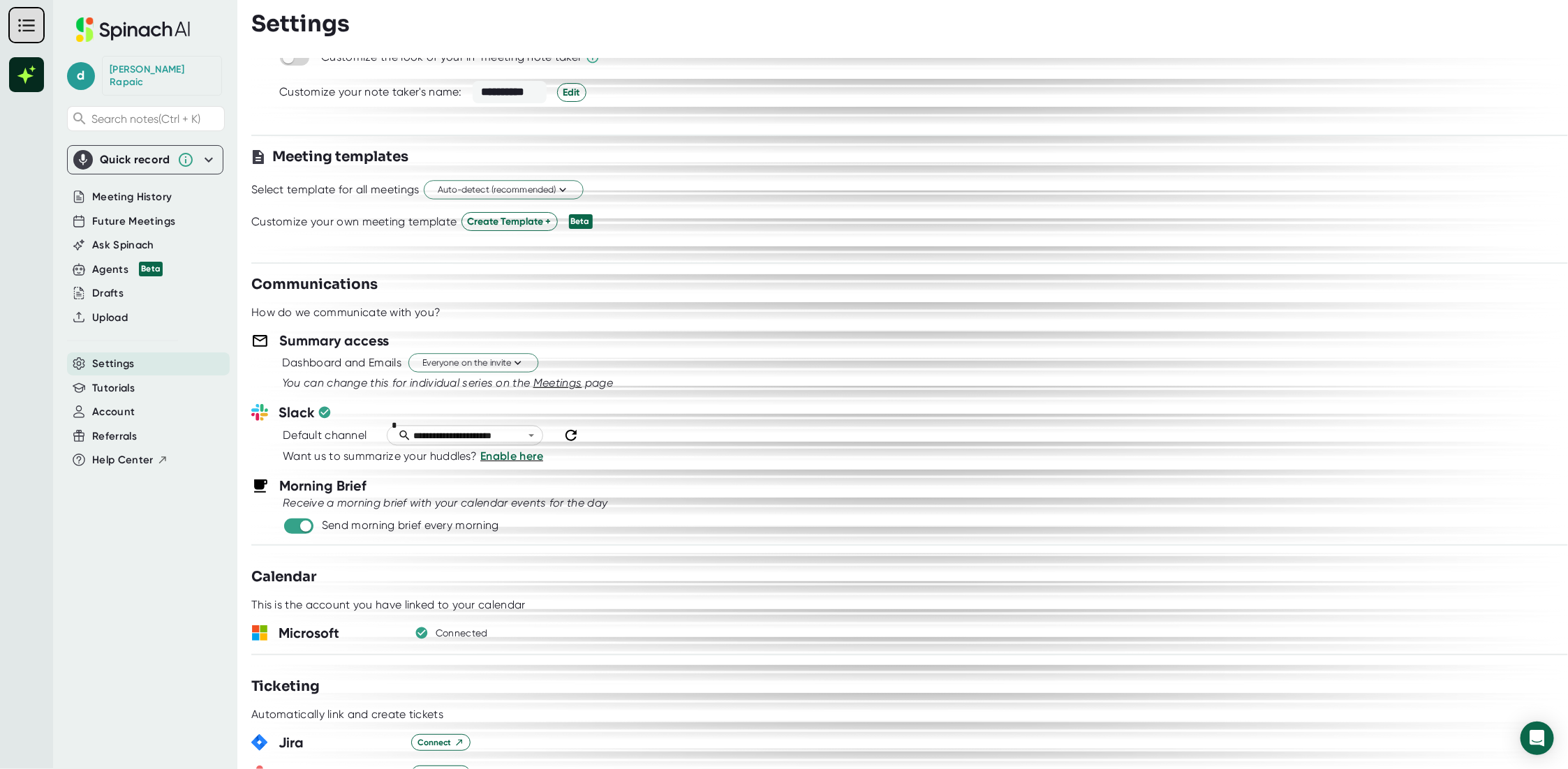
click at [546, 384] on span "Meetings" at bounding box center [557, 383] width 49 height 13
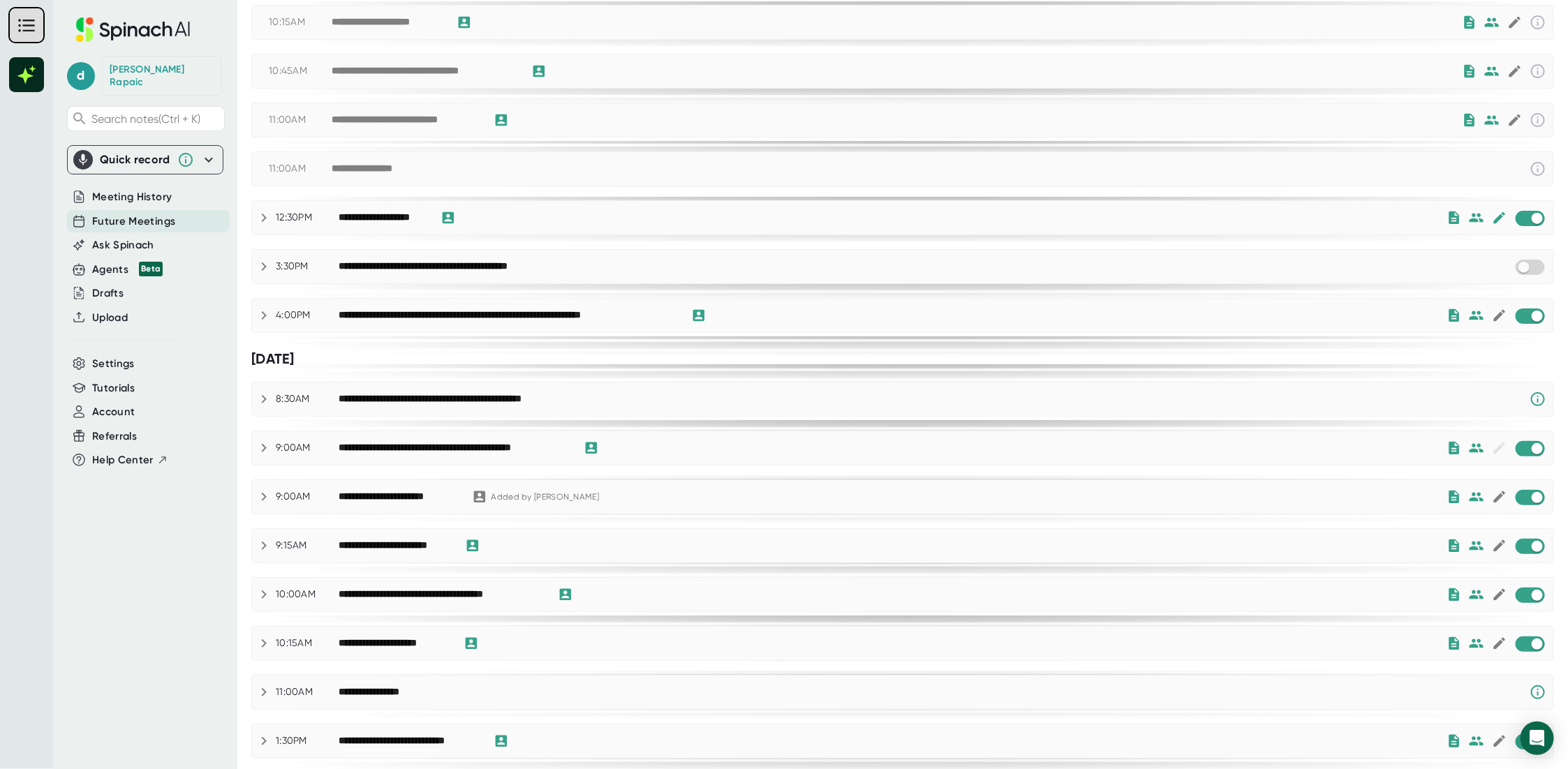
scroll to position [411, 0]
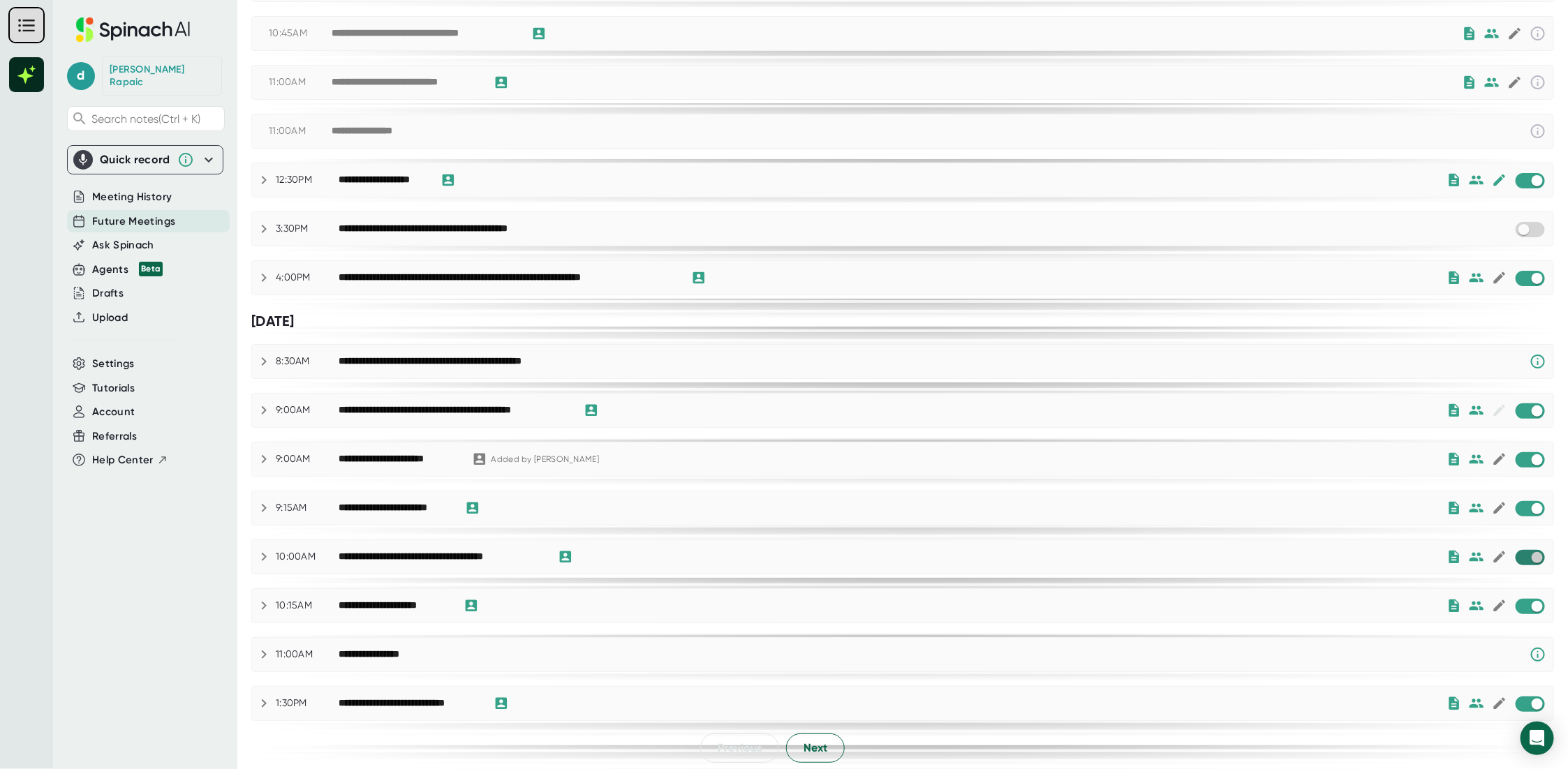
click at [1519, 553] on input "checkbox" at bounding box center [1536, 557] width 39 height 12
checkbox input "true"
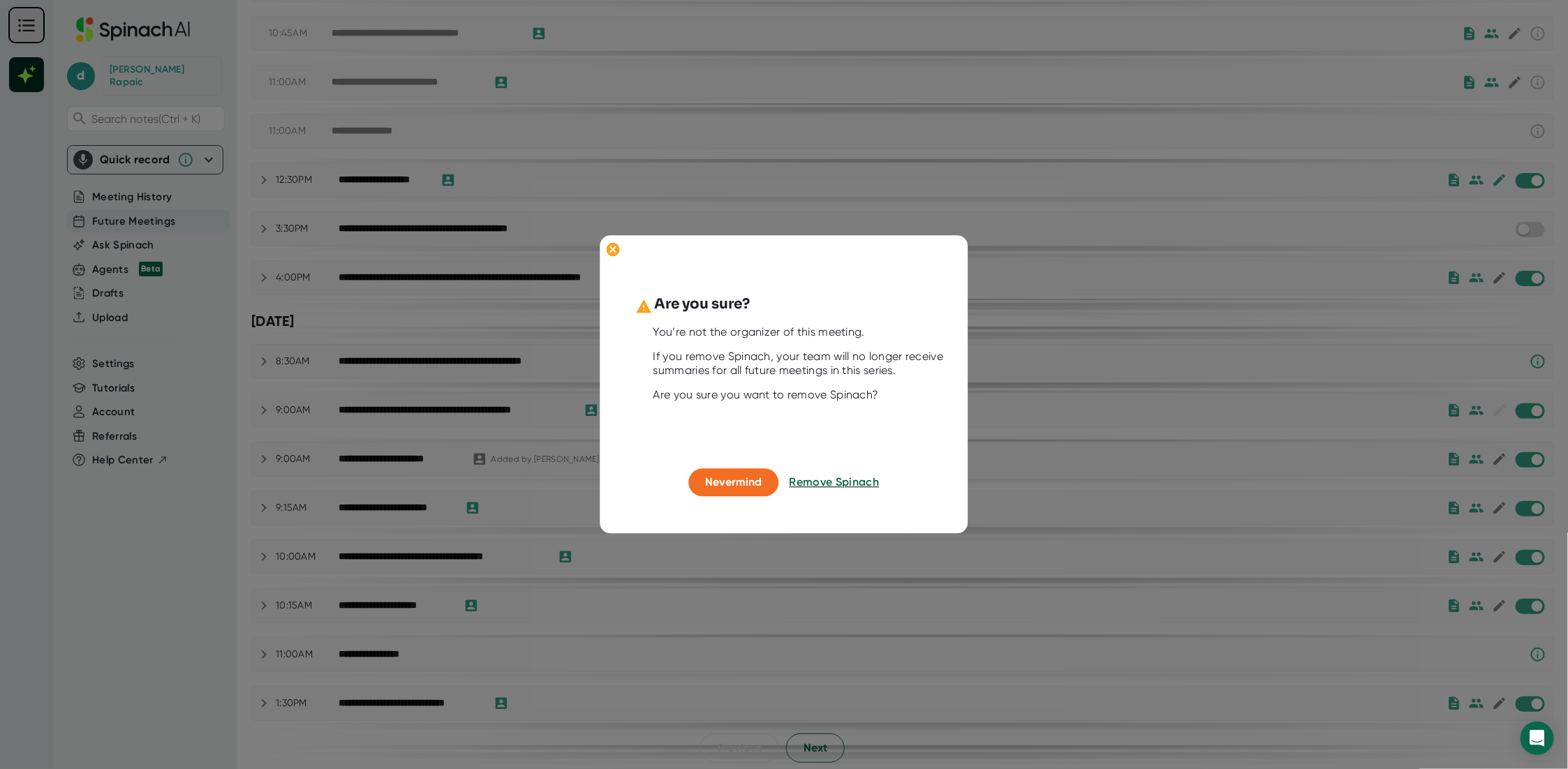
click at [822, 488] on button "Remove Spinach" at bounding box center [834, 482] width 90 height 28
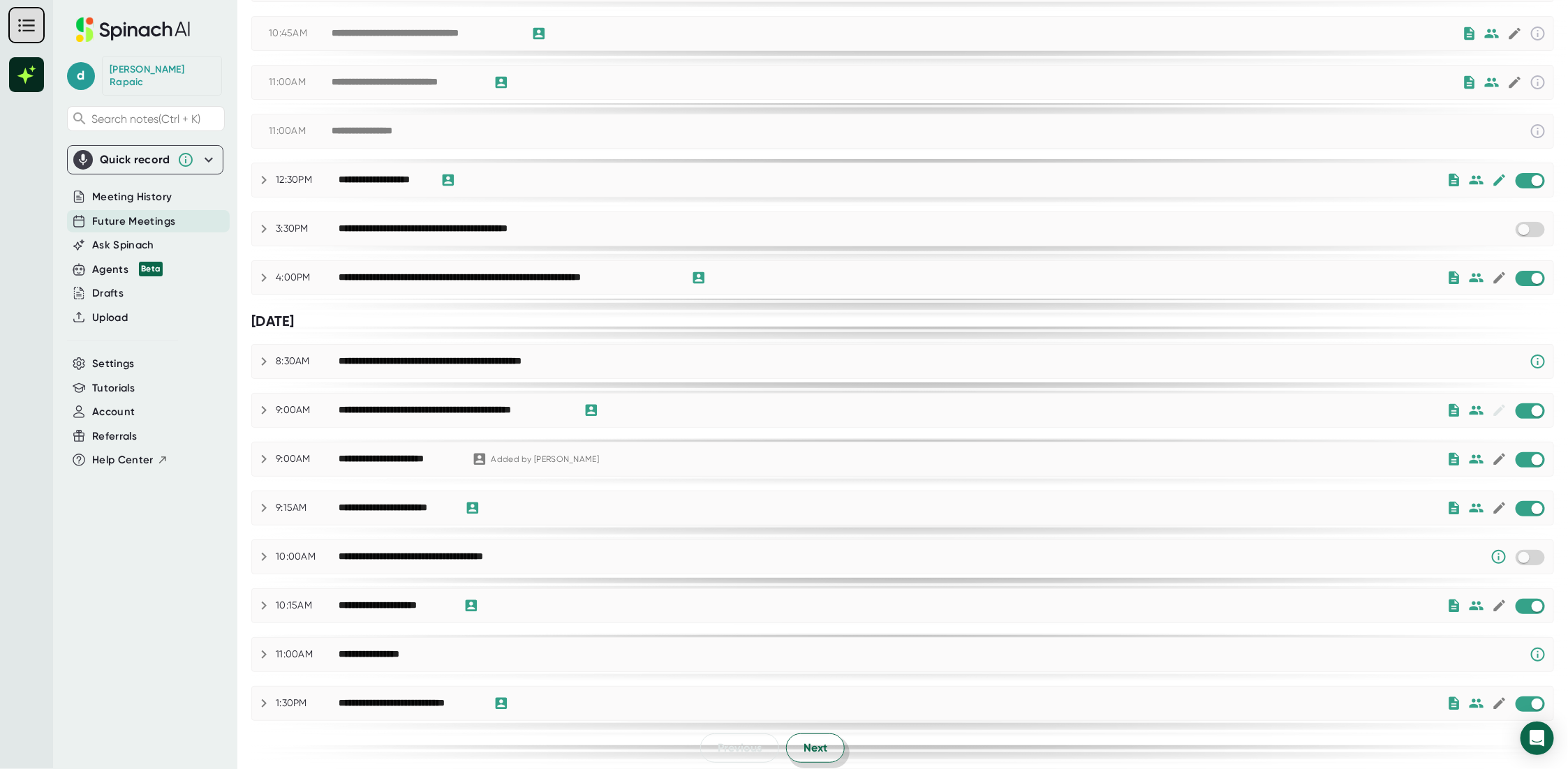
click at [823, 738] on button "Next" at bounding box center [816, 748] width 59 height 29
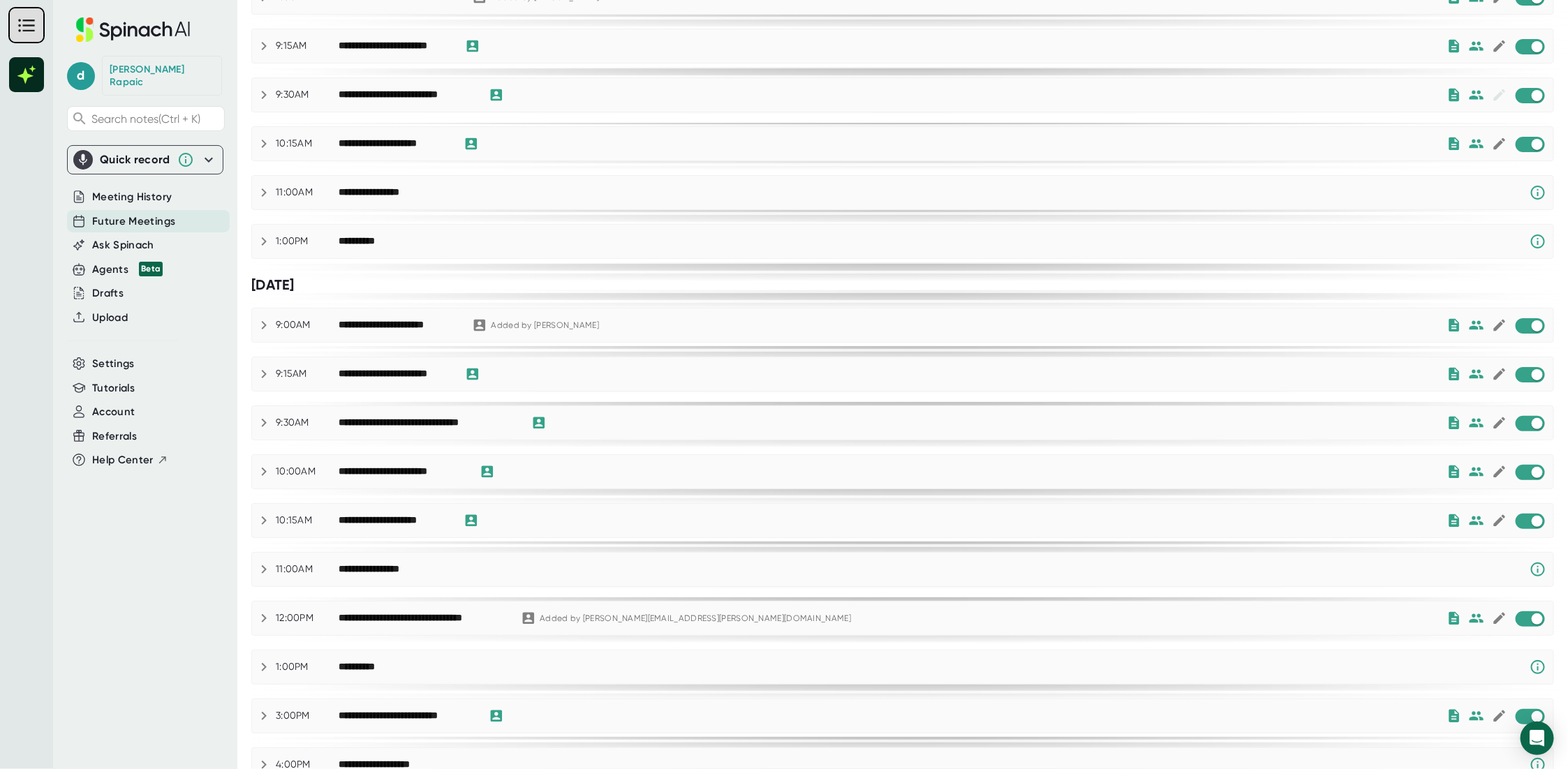
scroll to position [279, 0]
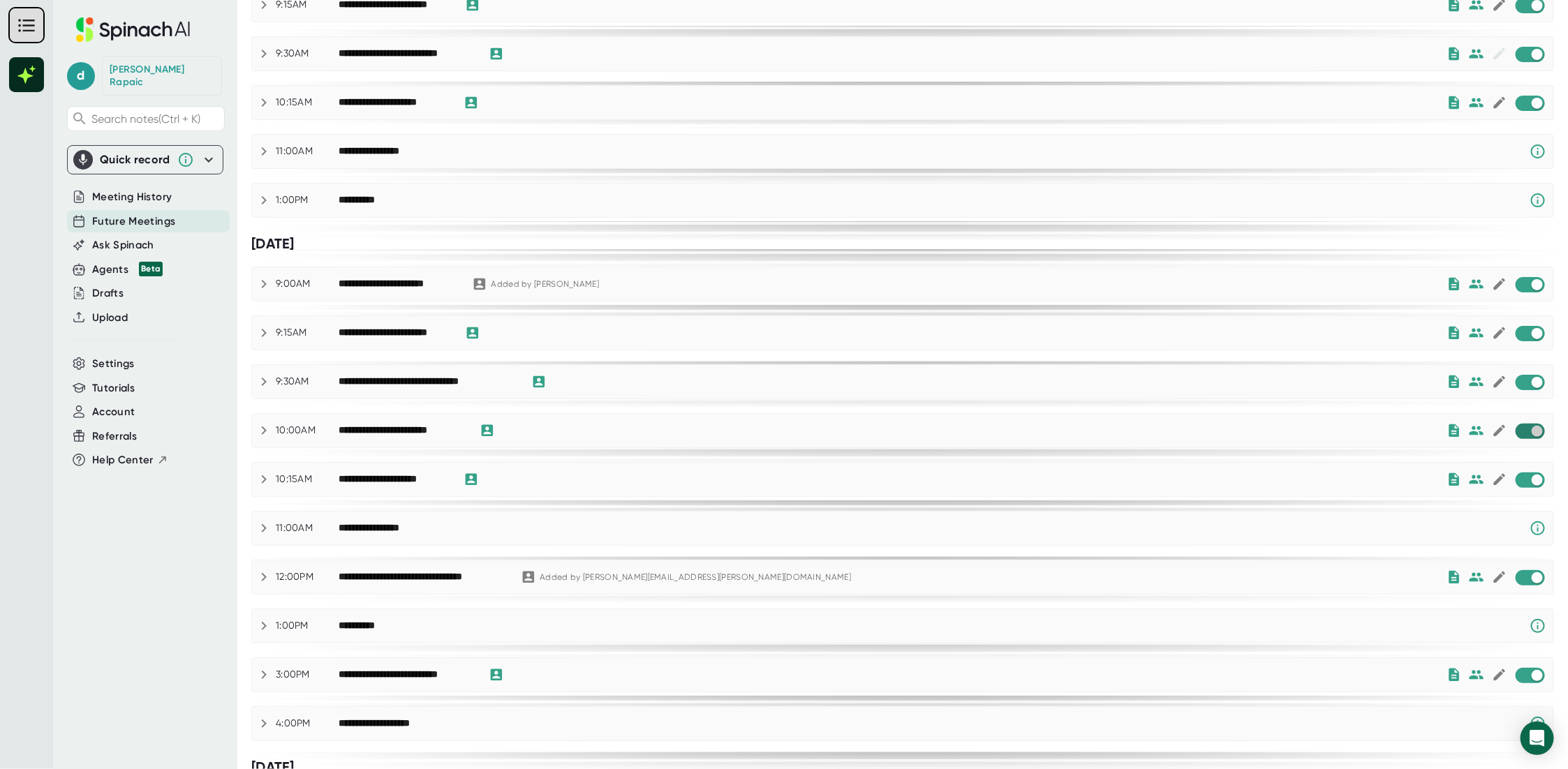
click at [1517, 429] on input "checkbox" at bounding box center [1536, 431] width 39 height 12
checkbox input "true"
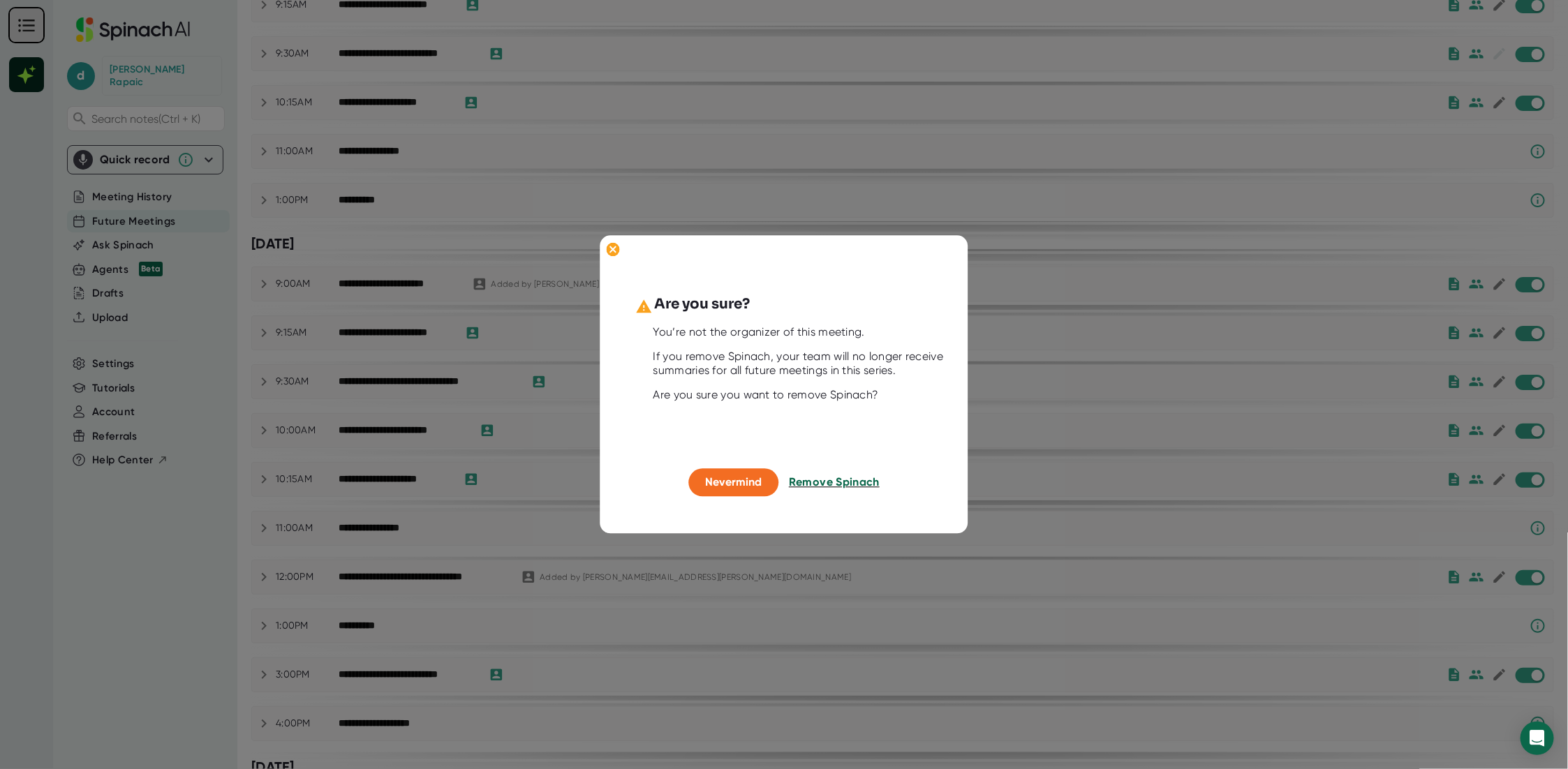
click at [858, 484] on span "Remove Spinach" at bounding box center [833, 481] width 90 height 13
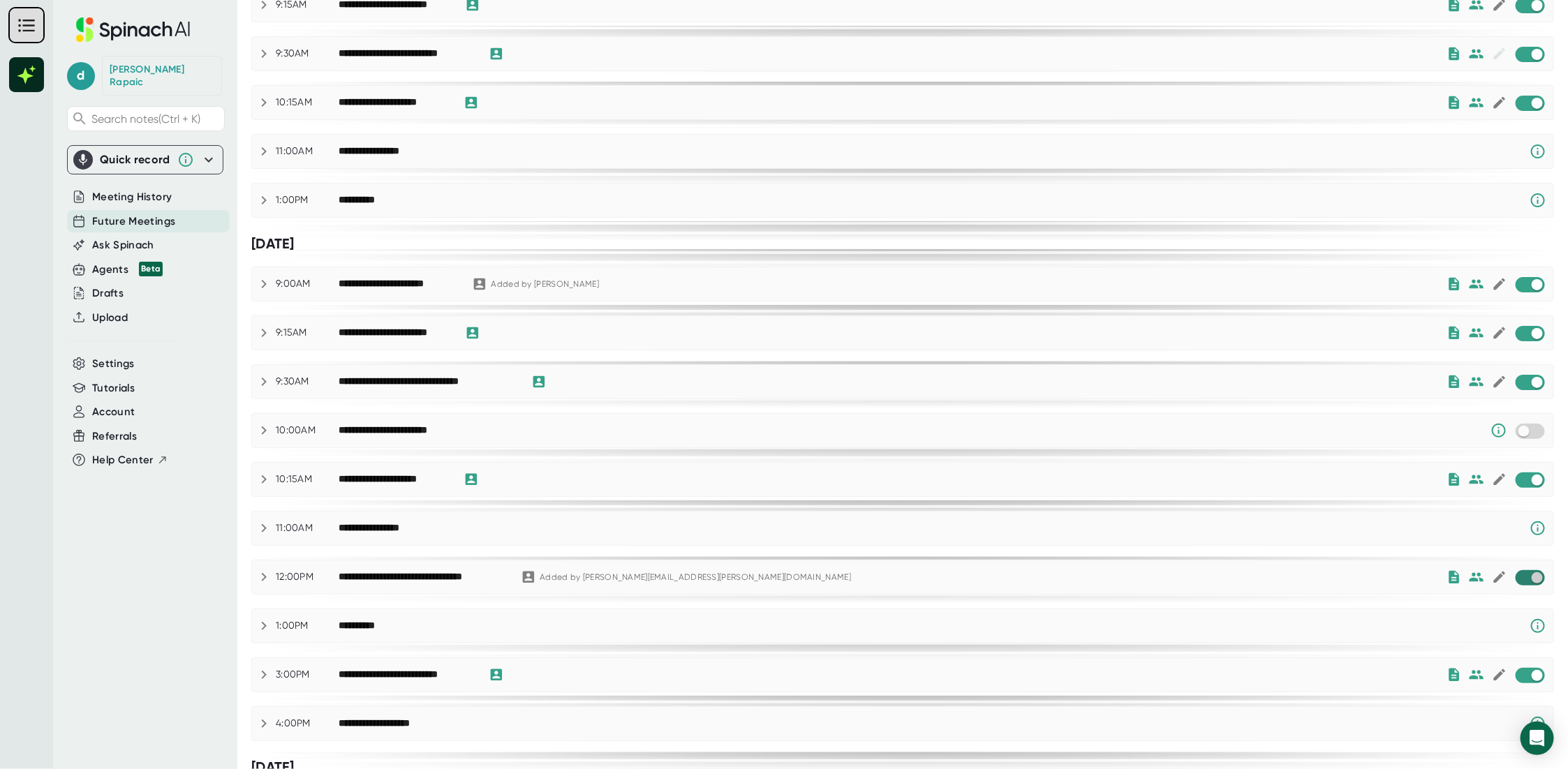
click at [1522, 577] on input "checkbox" at bounding box center [1536, 577] width 39 height 12
checkbox input "true"
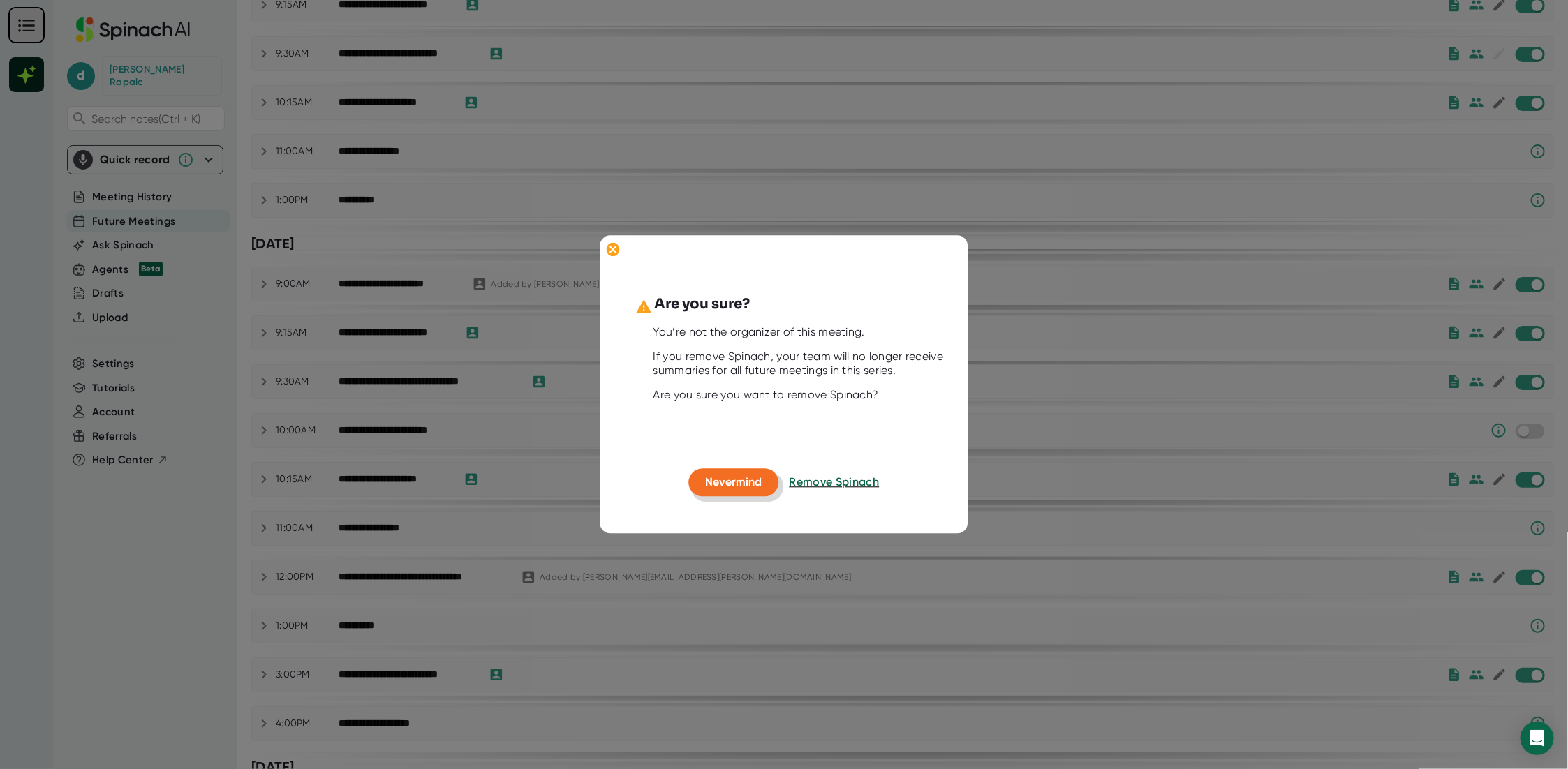
click at [728, 480] on span "Nevermind" at bounding box center [734, 481] width 56 height 13
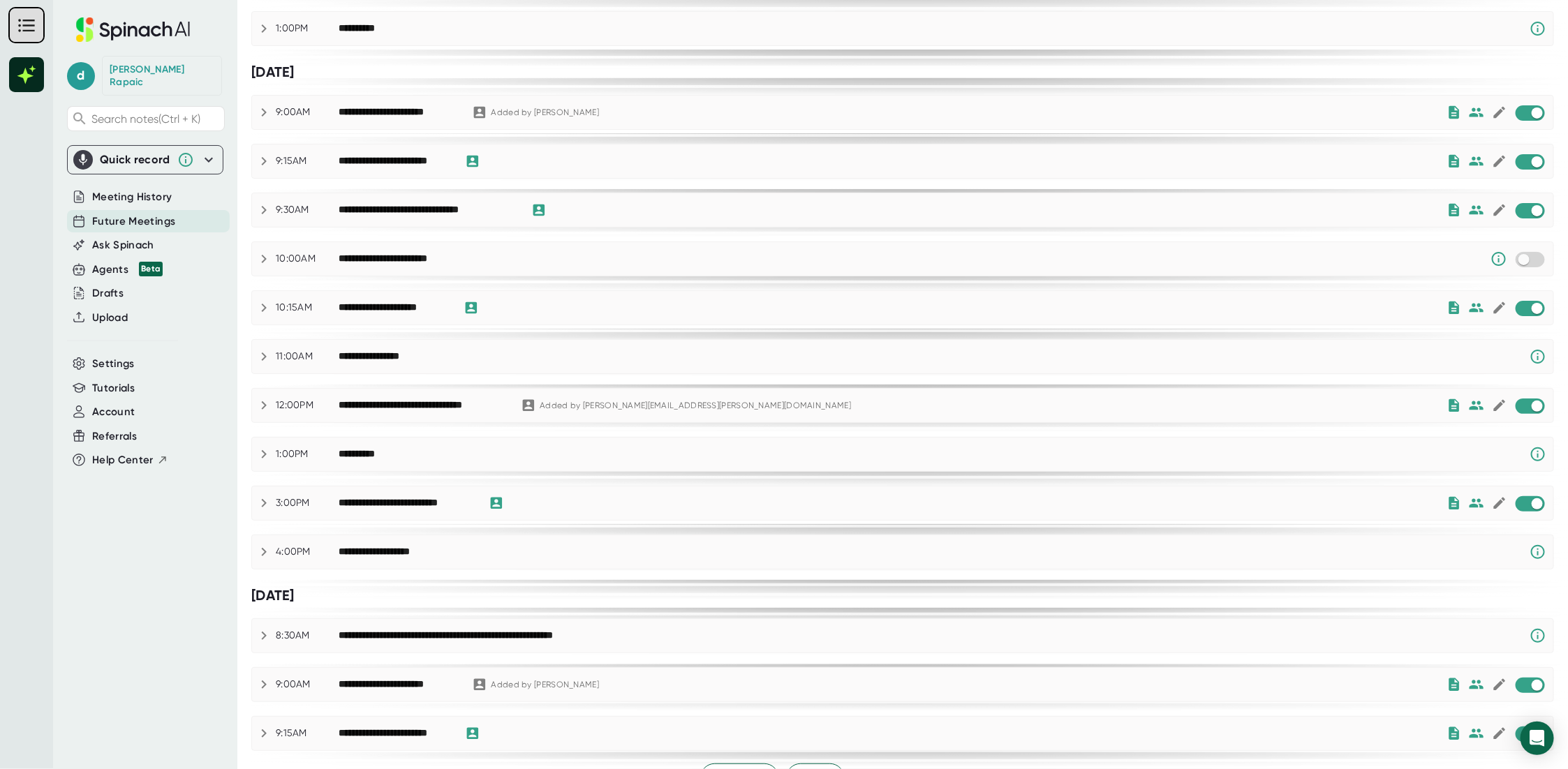
scroll to position [481, 0]
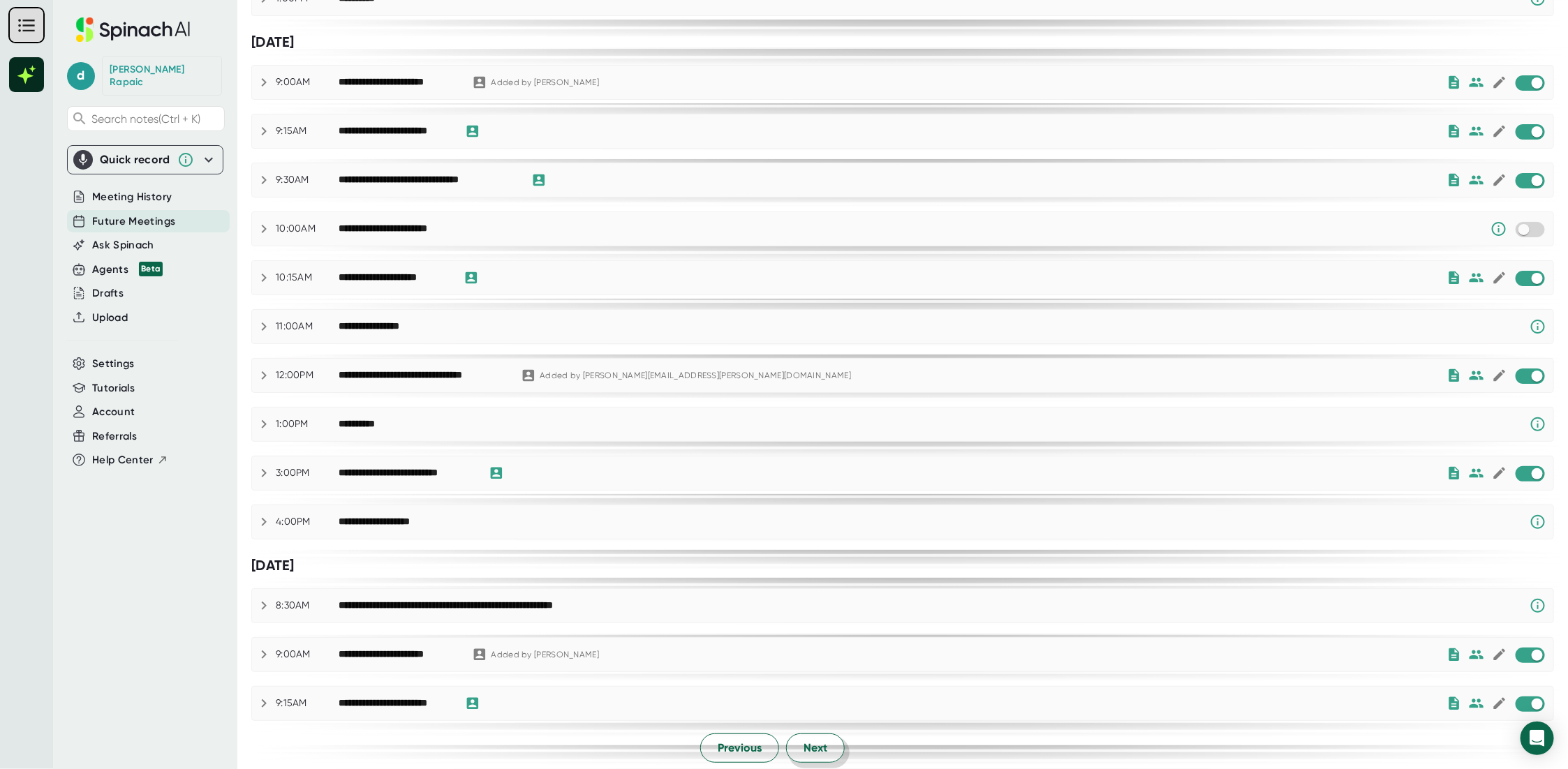
click at [832, 737] on button "Next" at bounding box center [816, 748] width 59 height 29
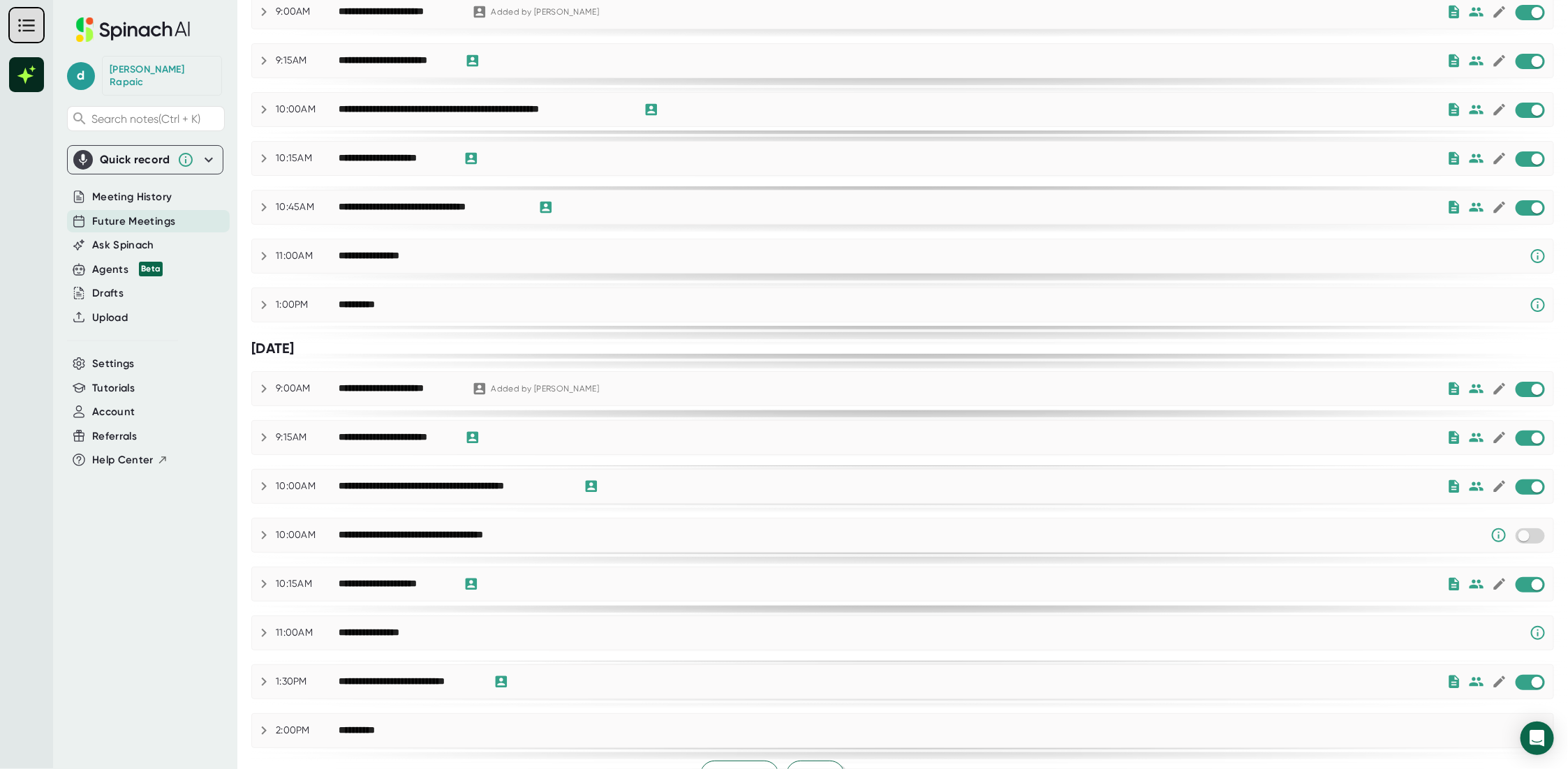
scroll to position [446, 0]
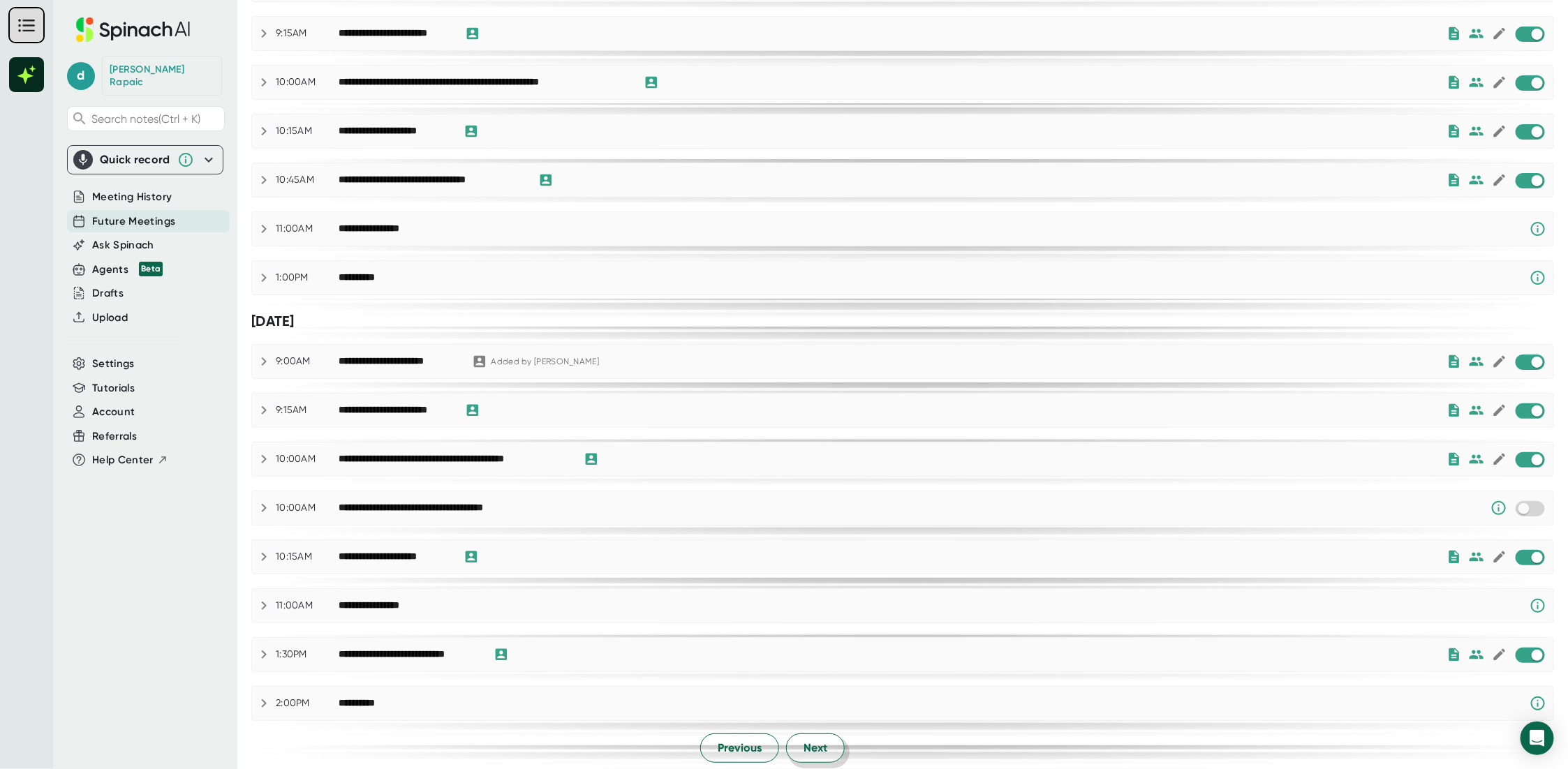
click at [804, 740] on span "Next" at bounding box center [815, 748] width 24 height 17
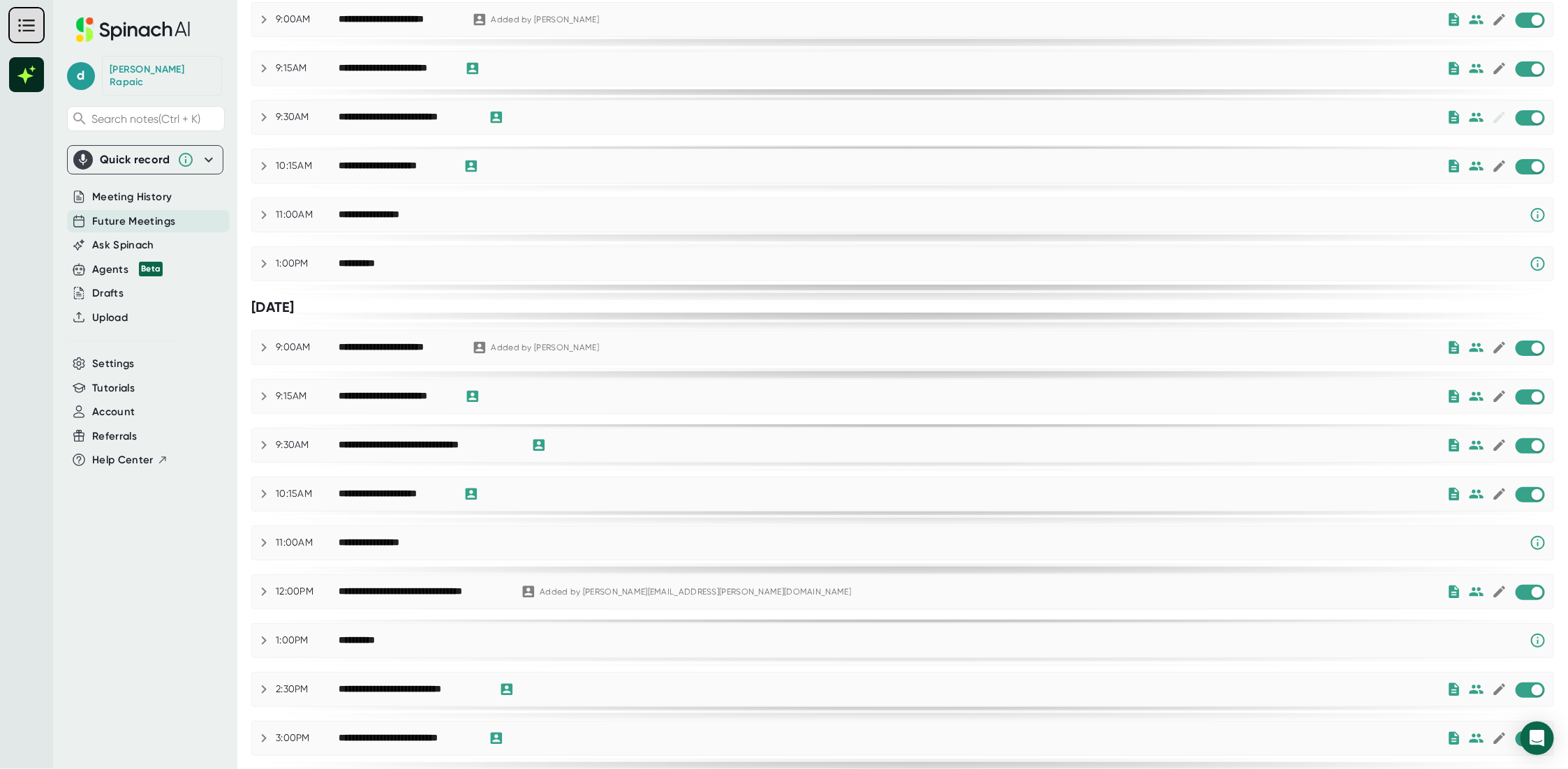
scroll to position [0, 0]
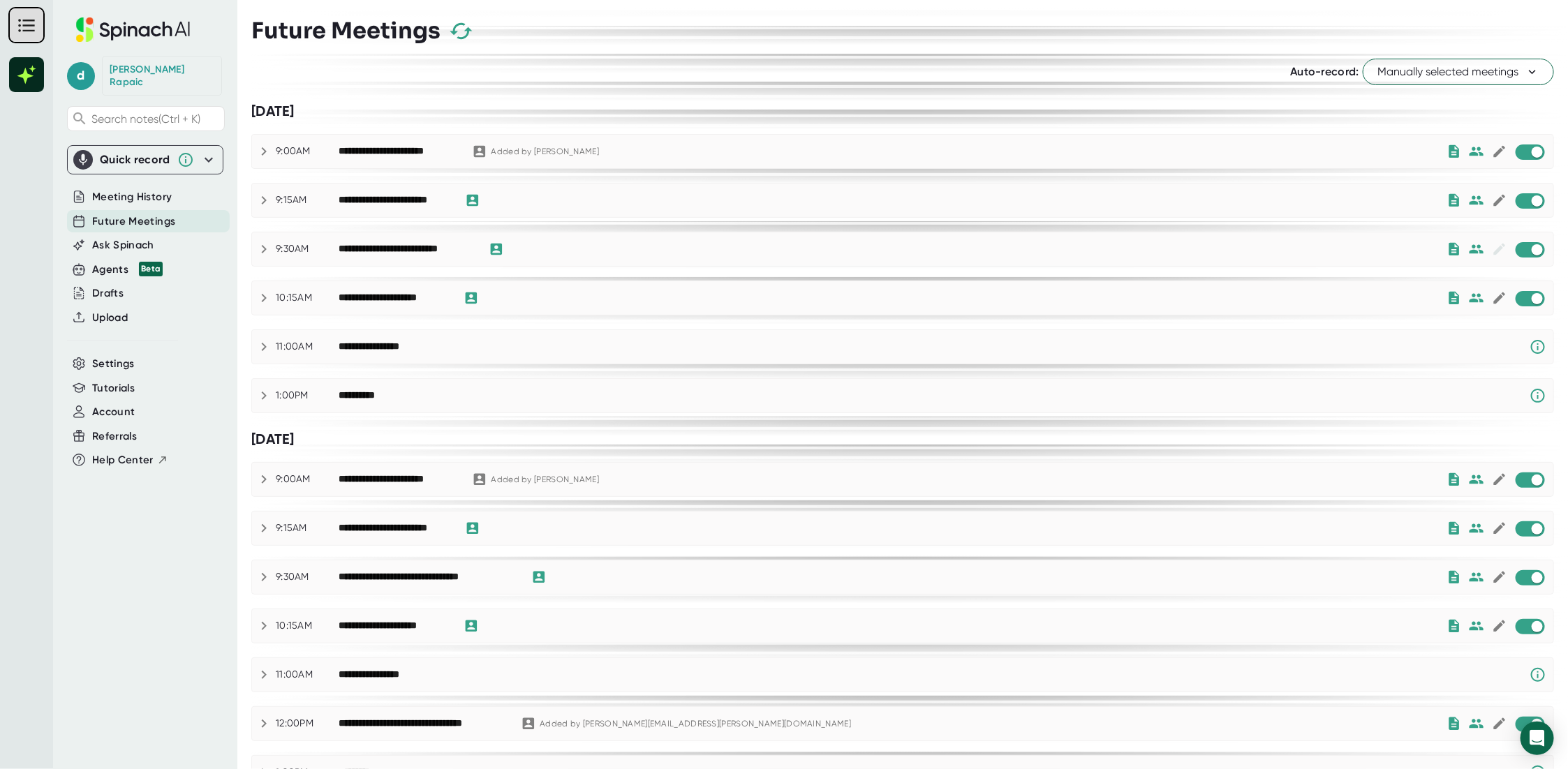
click at [1506, 65] on span "Manually selected meetings" at bounding box center [1457, 72] width 162 height 17
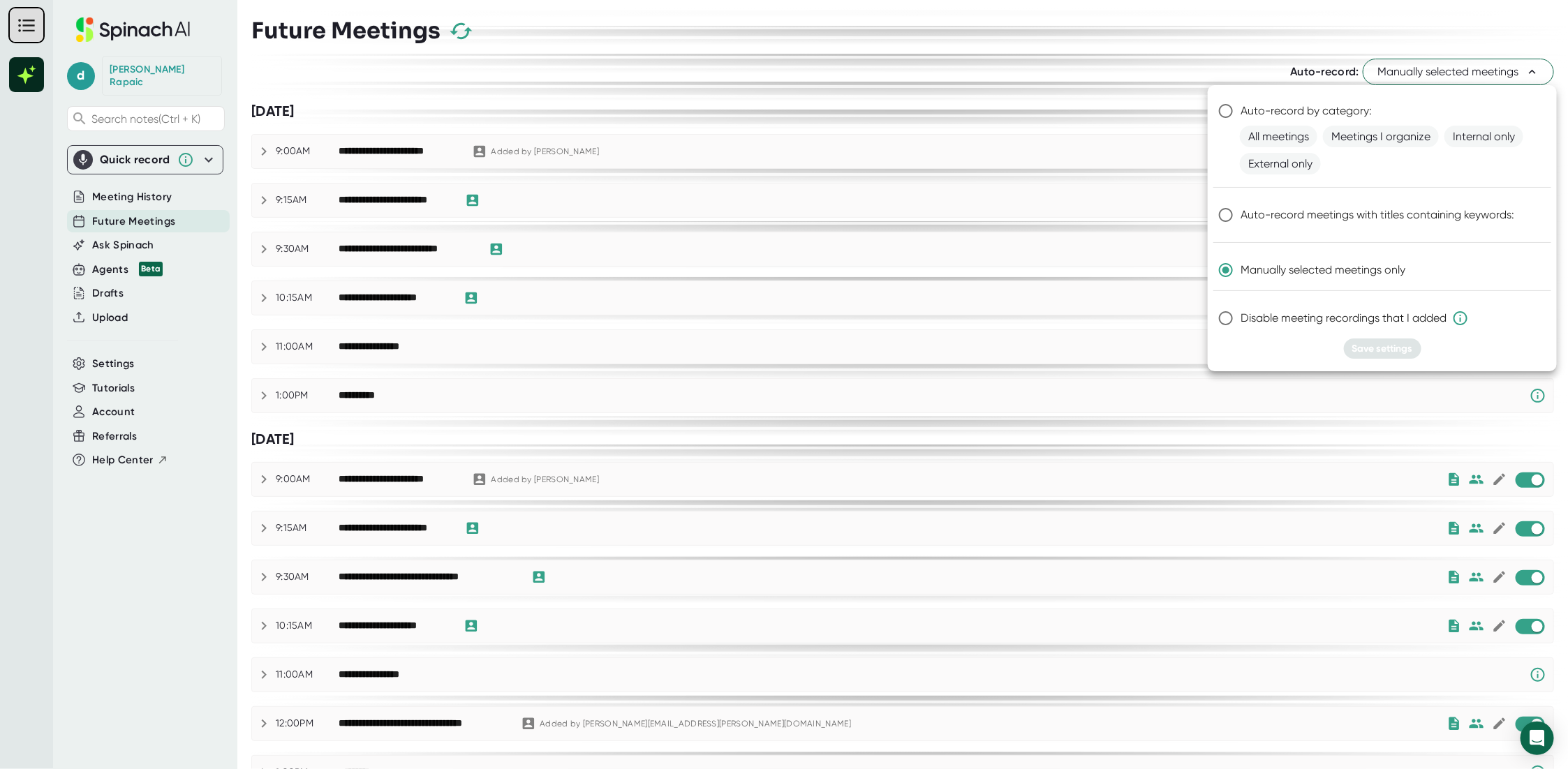
click at [1377, 322] on span "Disable meeting recordings that I added" at bounding box center [1354, 318] width 228 height 17
click at [1240, 322] on input "Disable meeting recordings that I added" at bounding box center [1225, 318] width 29 height 29
radio input "true"
click at [1375, 346] on span "Save settings" at bounding box center [1382, 348] width 61 height 12
radio input "true"
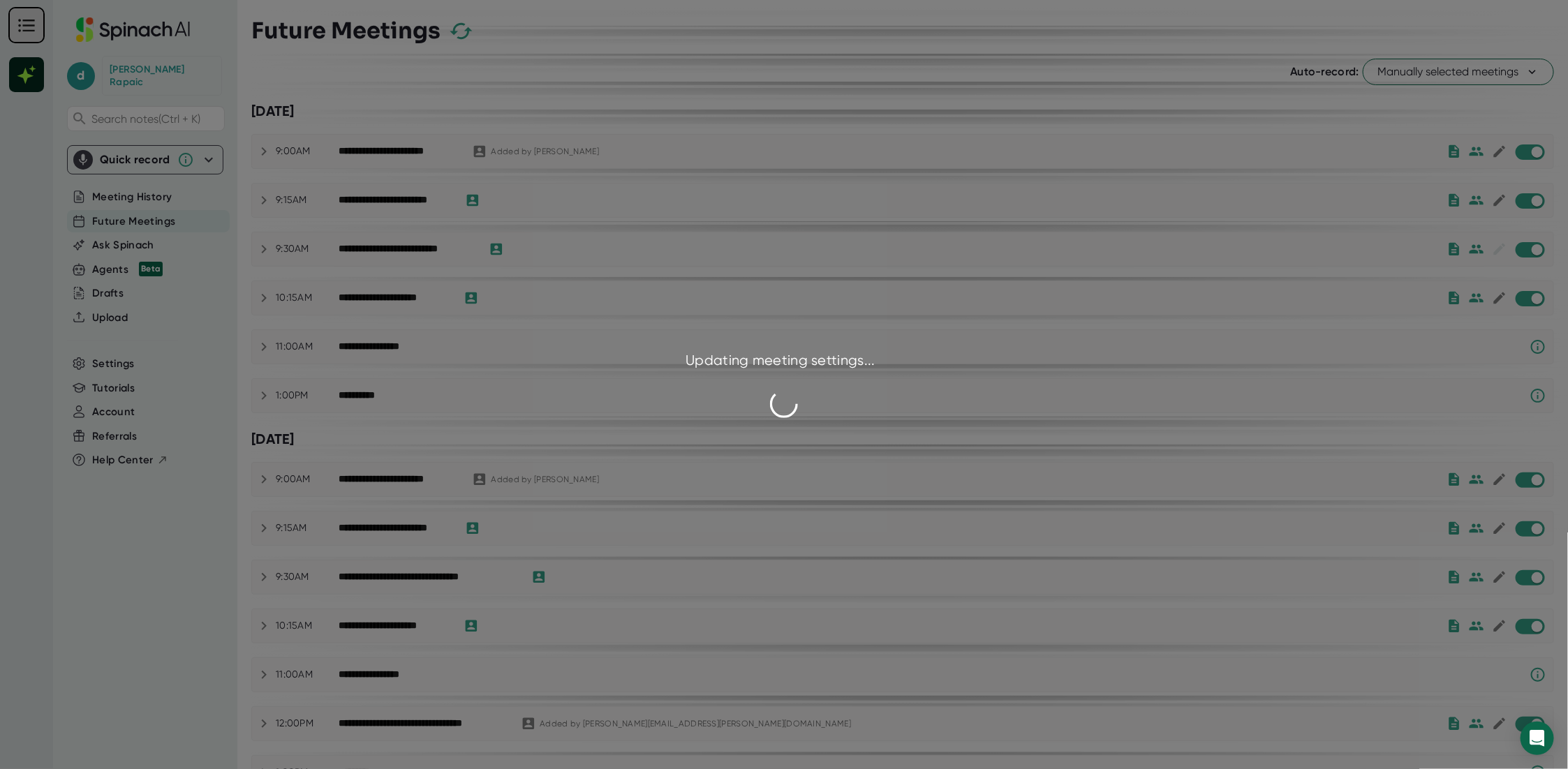
checkbox input "false"
